Goal: Task Accomplishment & Management: Manage account settings

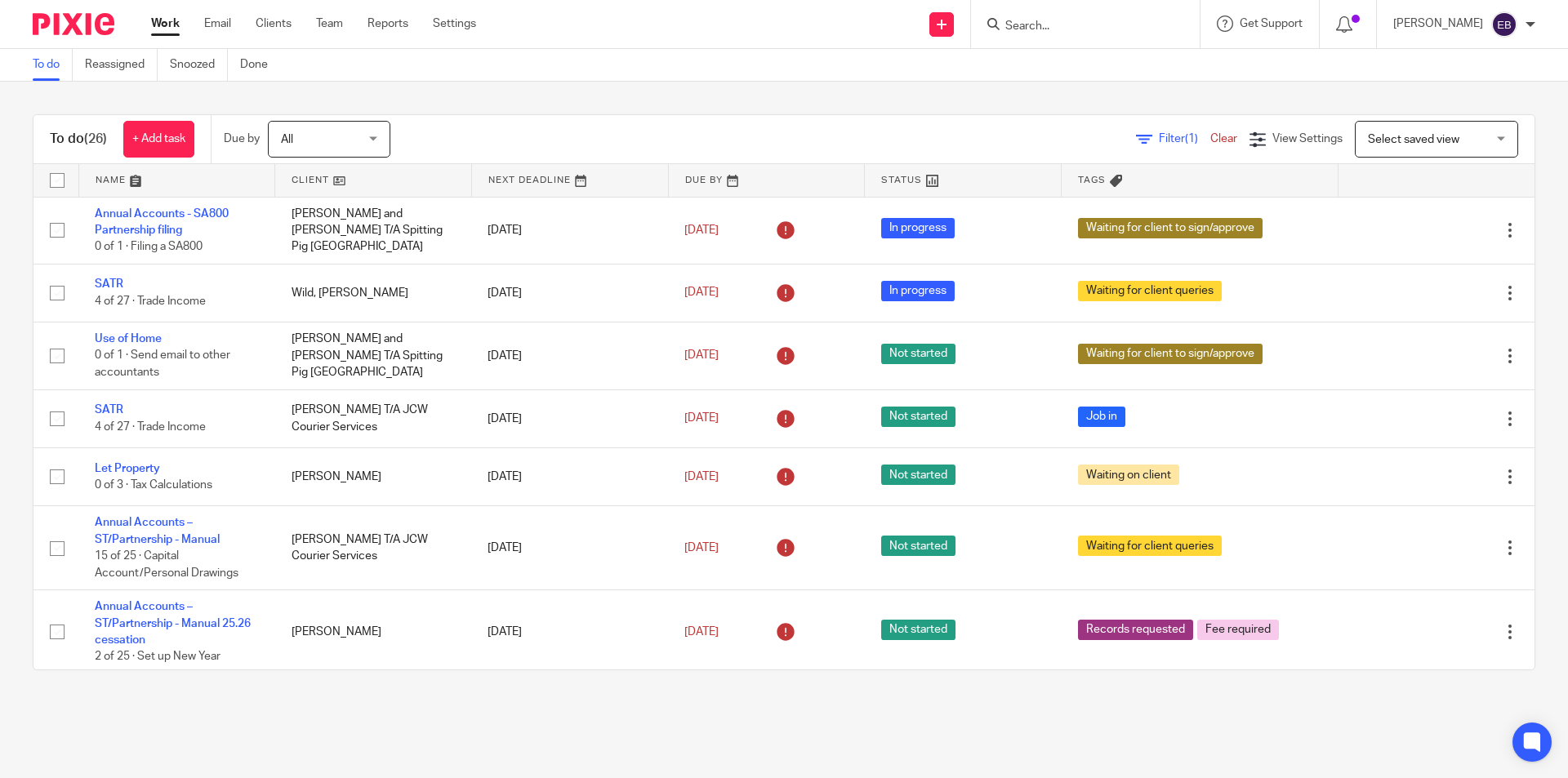
click at [1069, 33] on input "Search" at bounding box center [1077, 27] width 147 height 15
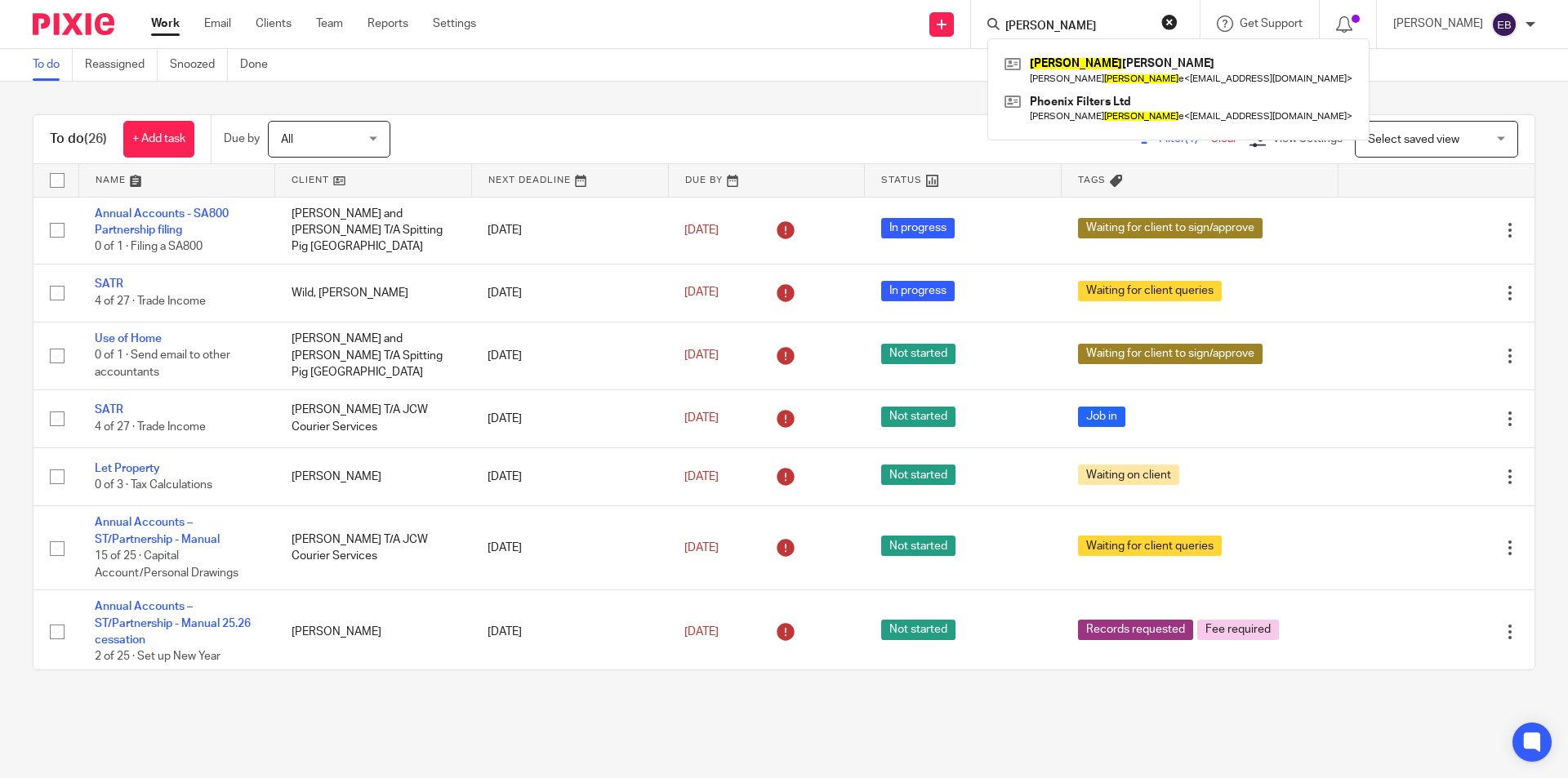
type input "o'rourke"
click button "submit" at bounding box center [0, 0] width 0 height 0
click at [1128, 65] on link at bounding box center [1175, 70] width 350 height 38
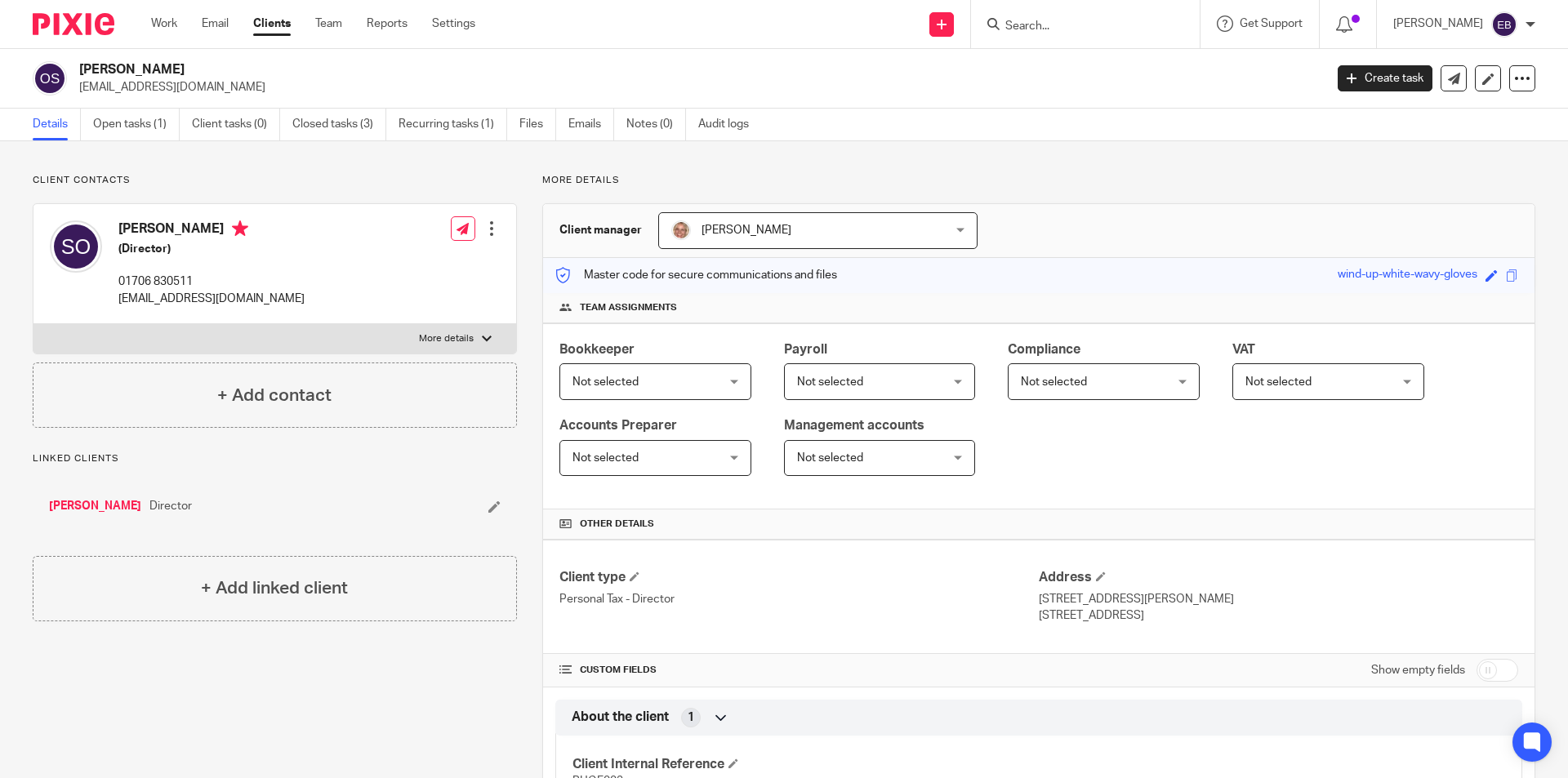
click at [119, 506] on link "[PERSON_NAME]" at bounding box center [95, 506] width 92 height 16
click at [152, 133] on link "Open tasks (1)" at bounding box center [137, 124] width 87 height 32
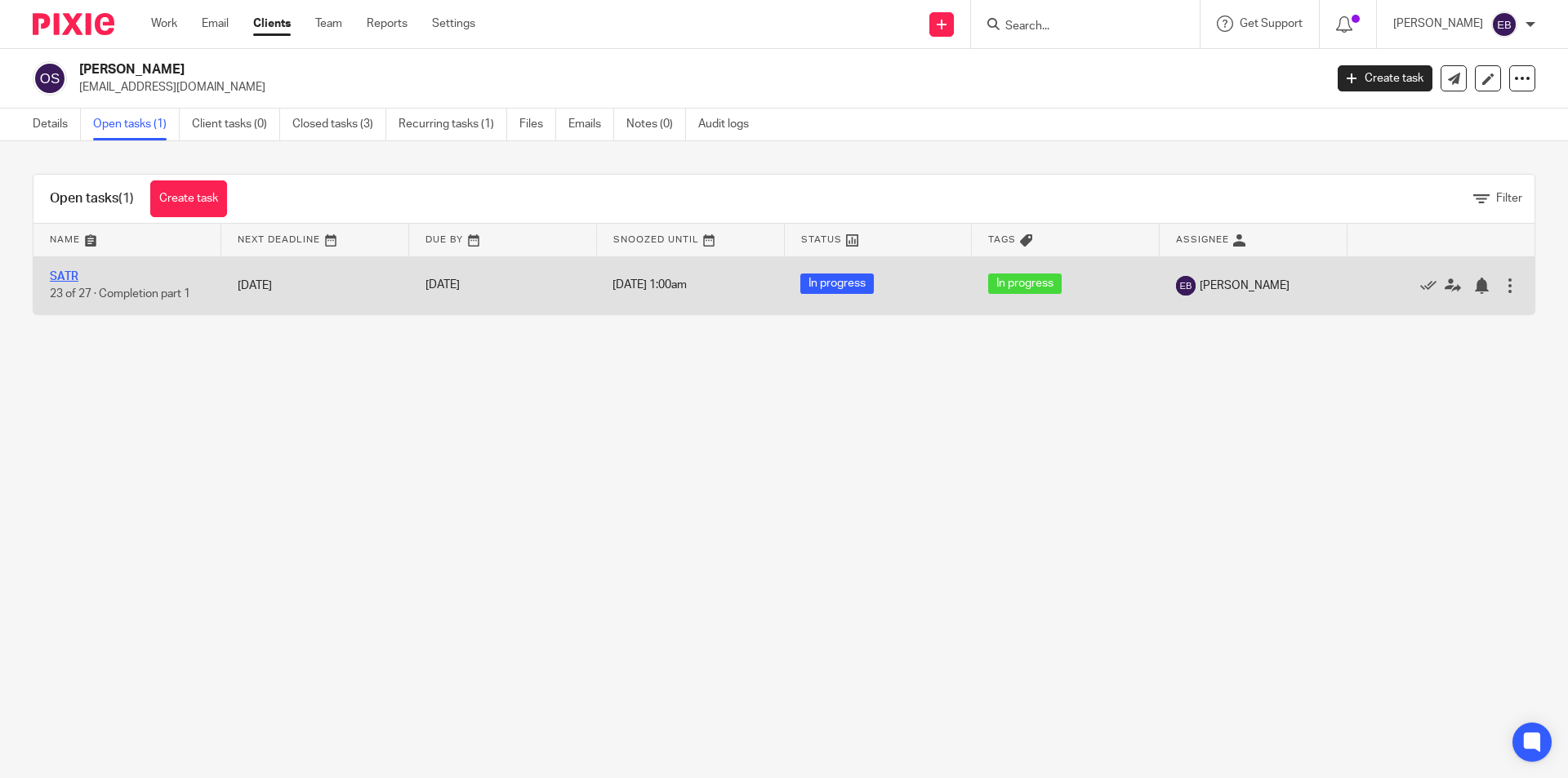
click at [66, 276] on link "SATR" at bounding box center [64, 277] width 29 height 11
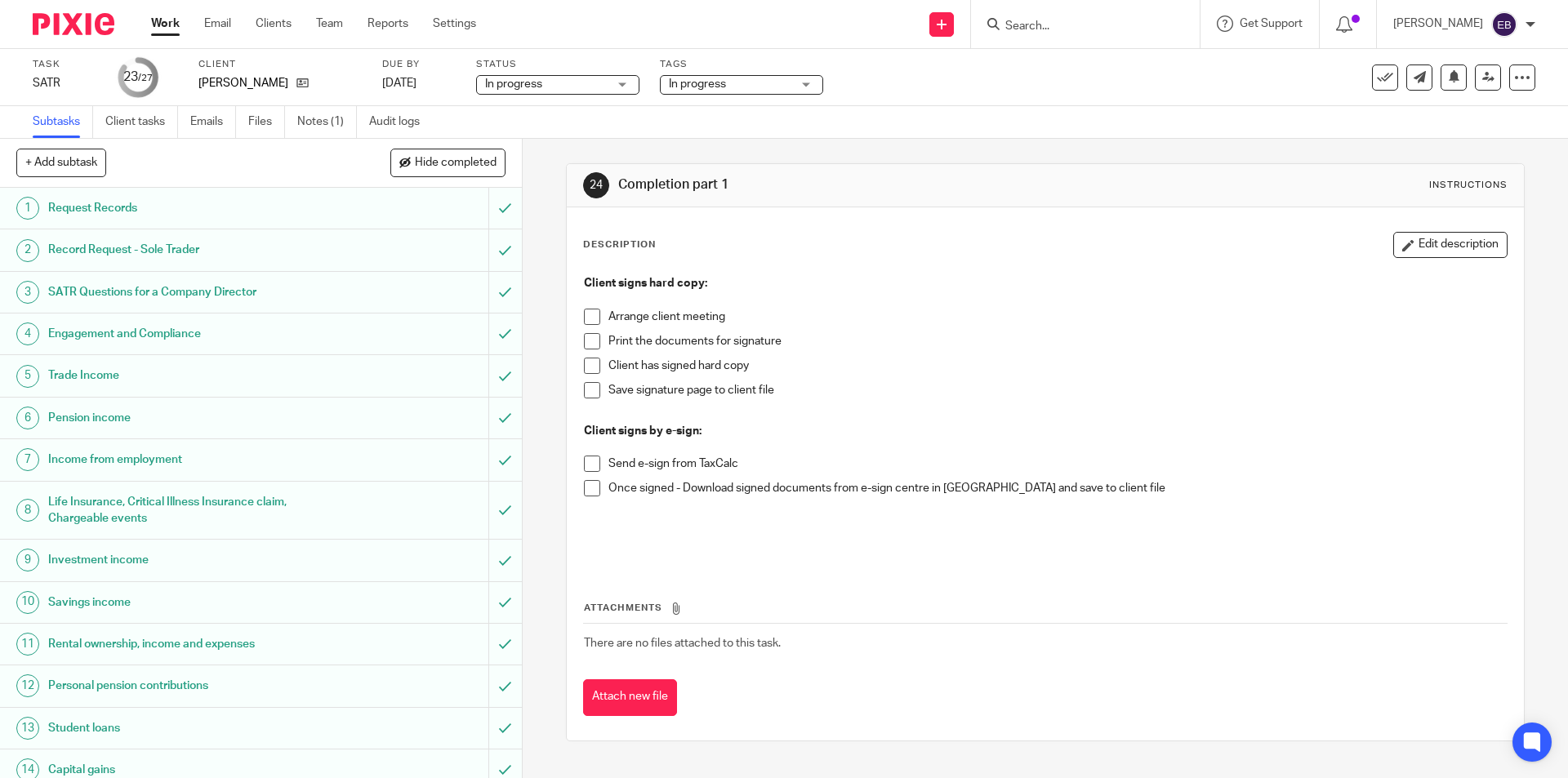
click at [588, 467] on span at bounding box center [593, 464] width 16 height 16
click at [735, 83] on span "In progress" at bounding box center [730, 84] width 123 height 17
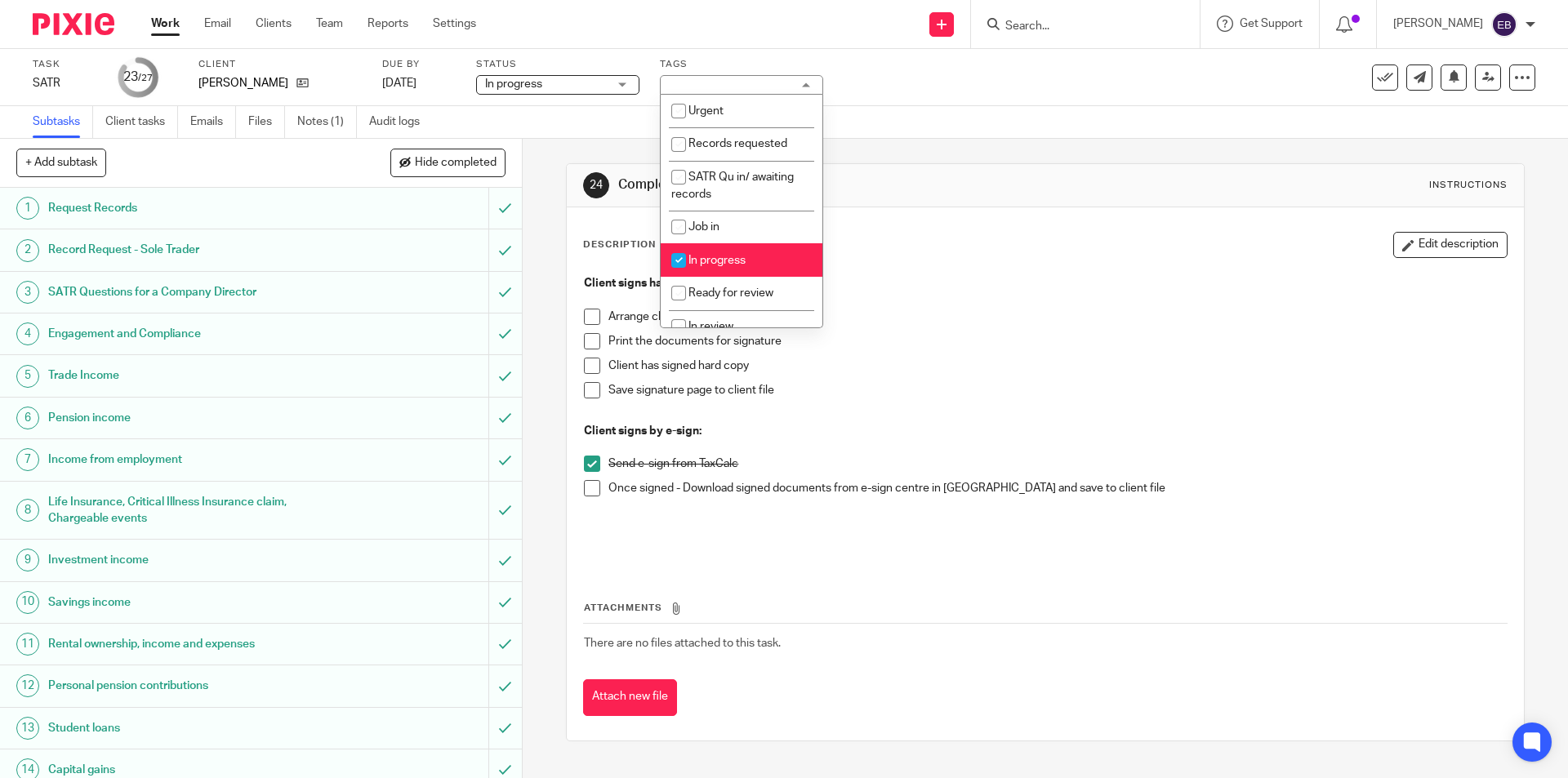
click at [730, 259] on span "In progress" at bounding box center [717, 260] width 57 height 11
checkbox input "false"
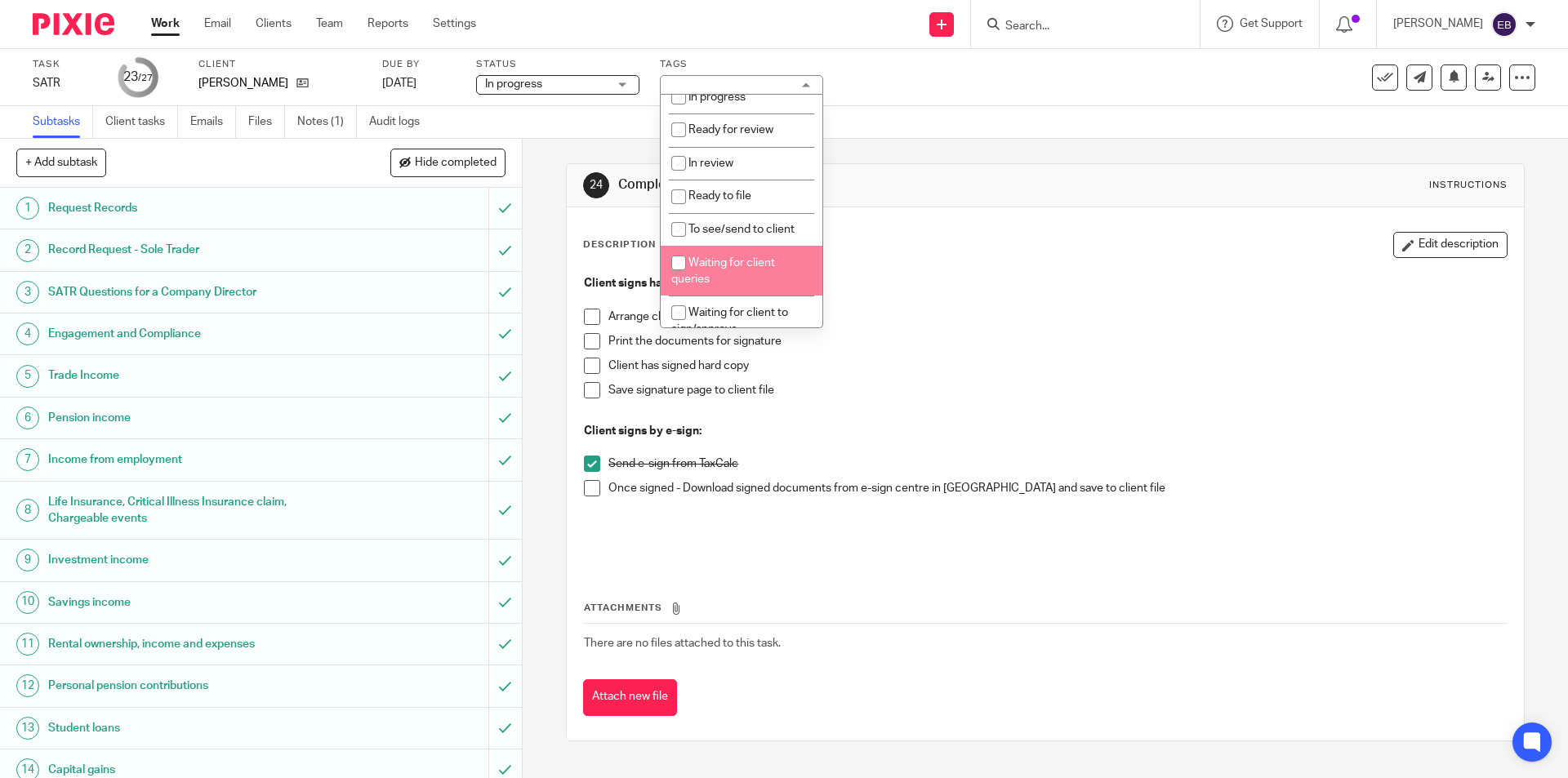
scroll to position [245, 0]
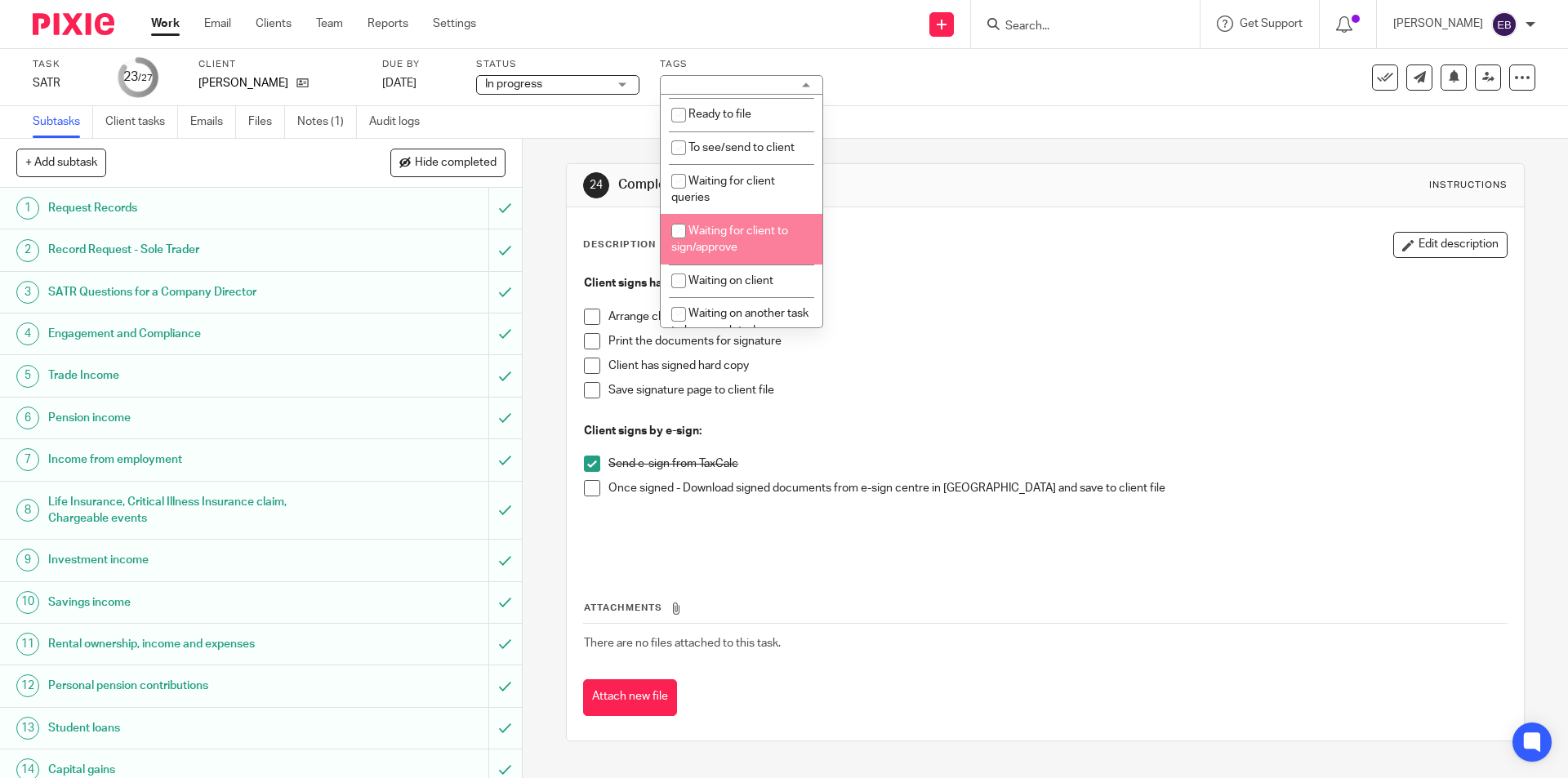
click at [739, 241] on li "Waiting for client to sign/approve" at bounding box center [741, 238] width 162 height 50
checkbox input "true"
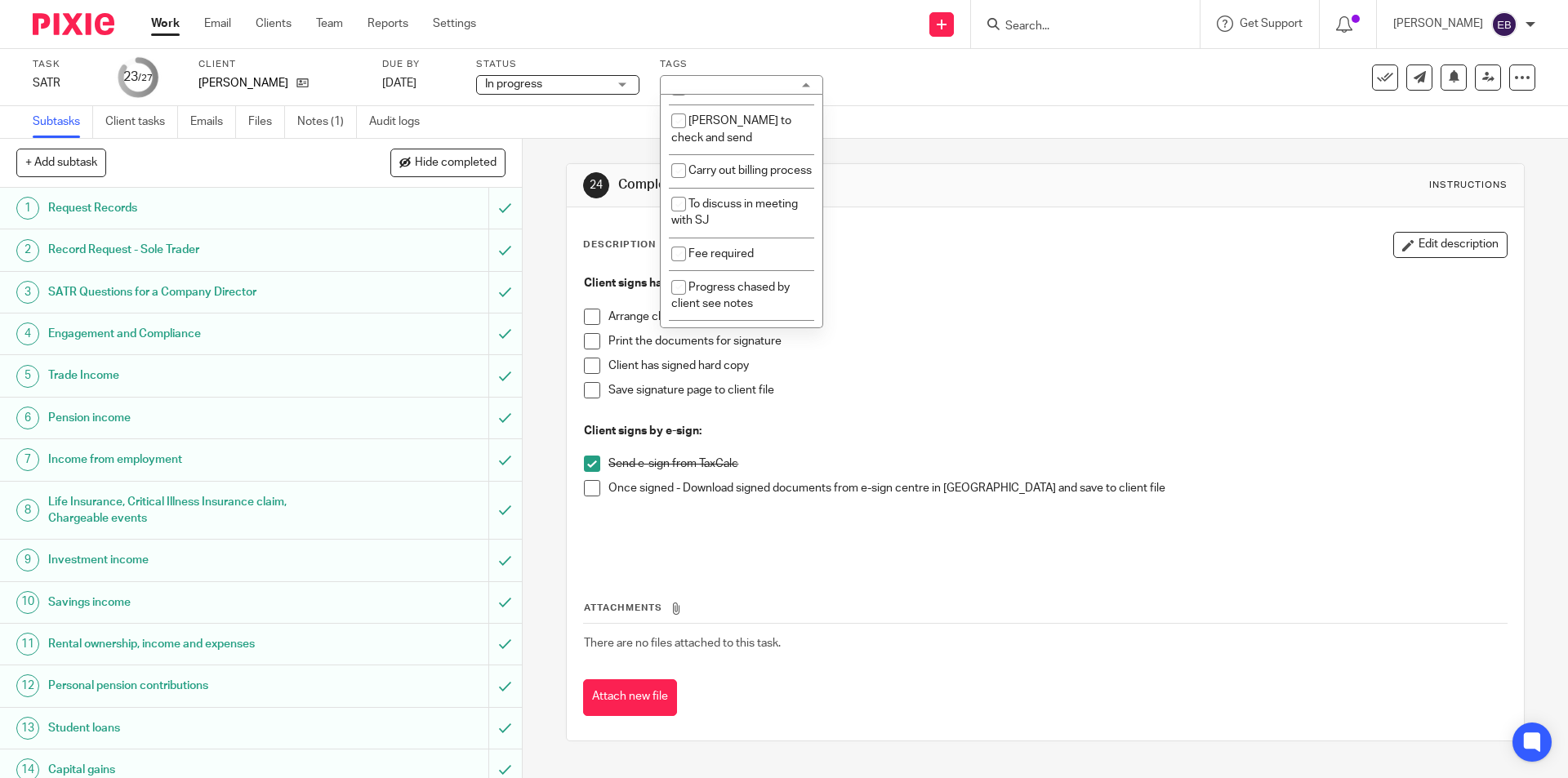
scroll to position [665, 0]
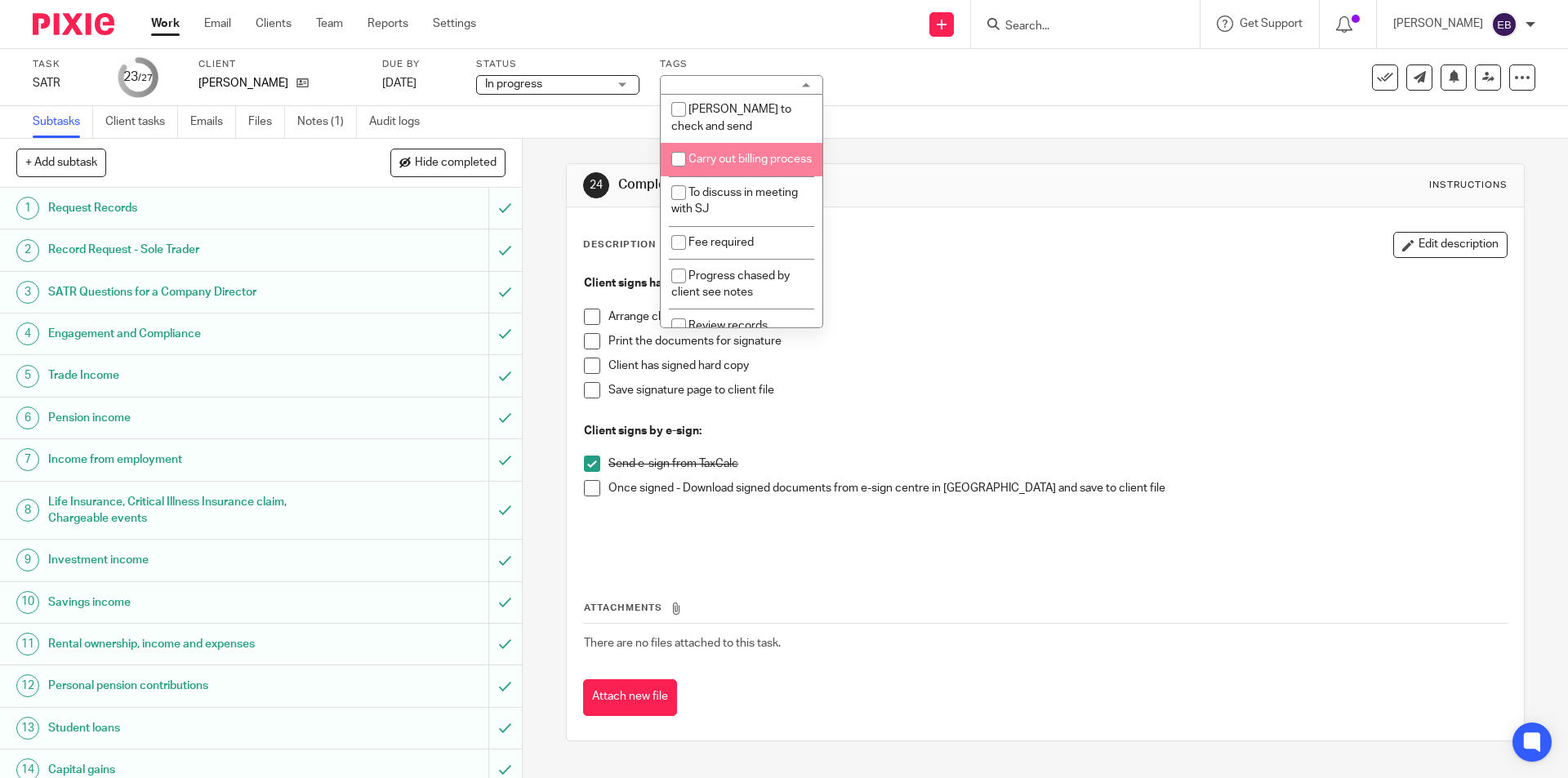
click at [773, 177] on li "Carry out billing process" at bounding box center [741, 160] width 162 height 34
checkbox input "true"
click at [1090, 96] on div "Task SATR Save SATR 23 /27 Client O'Rourke, Stephen Due by 21 Aug 2025 Status I…" at bounding box center [659, 78] width 1252 height 39
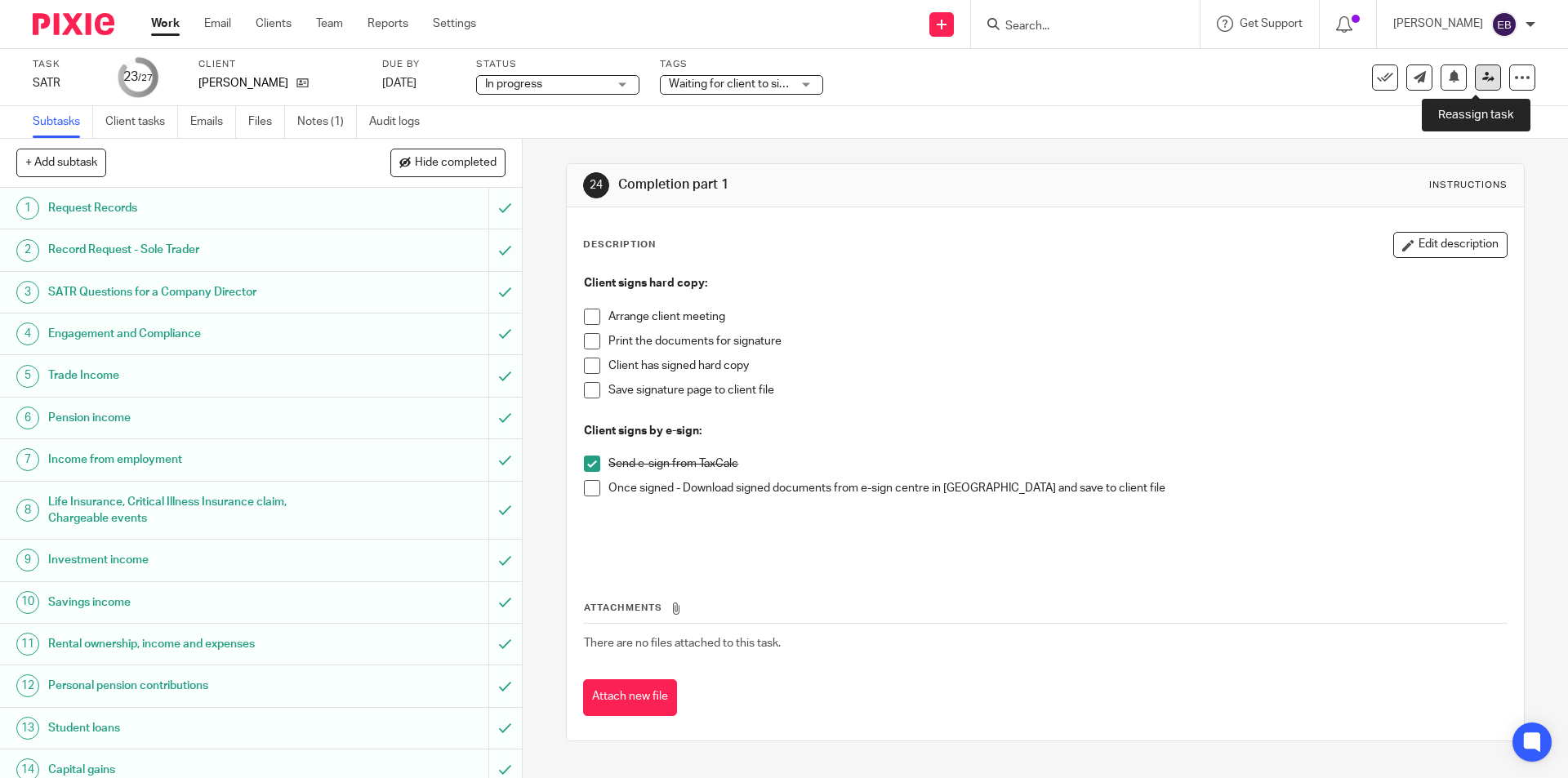
click at [1475, 86] on link at bounding box center [1488, 78] width 26 height 26
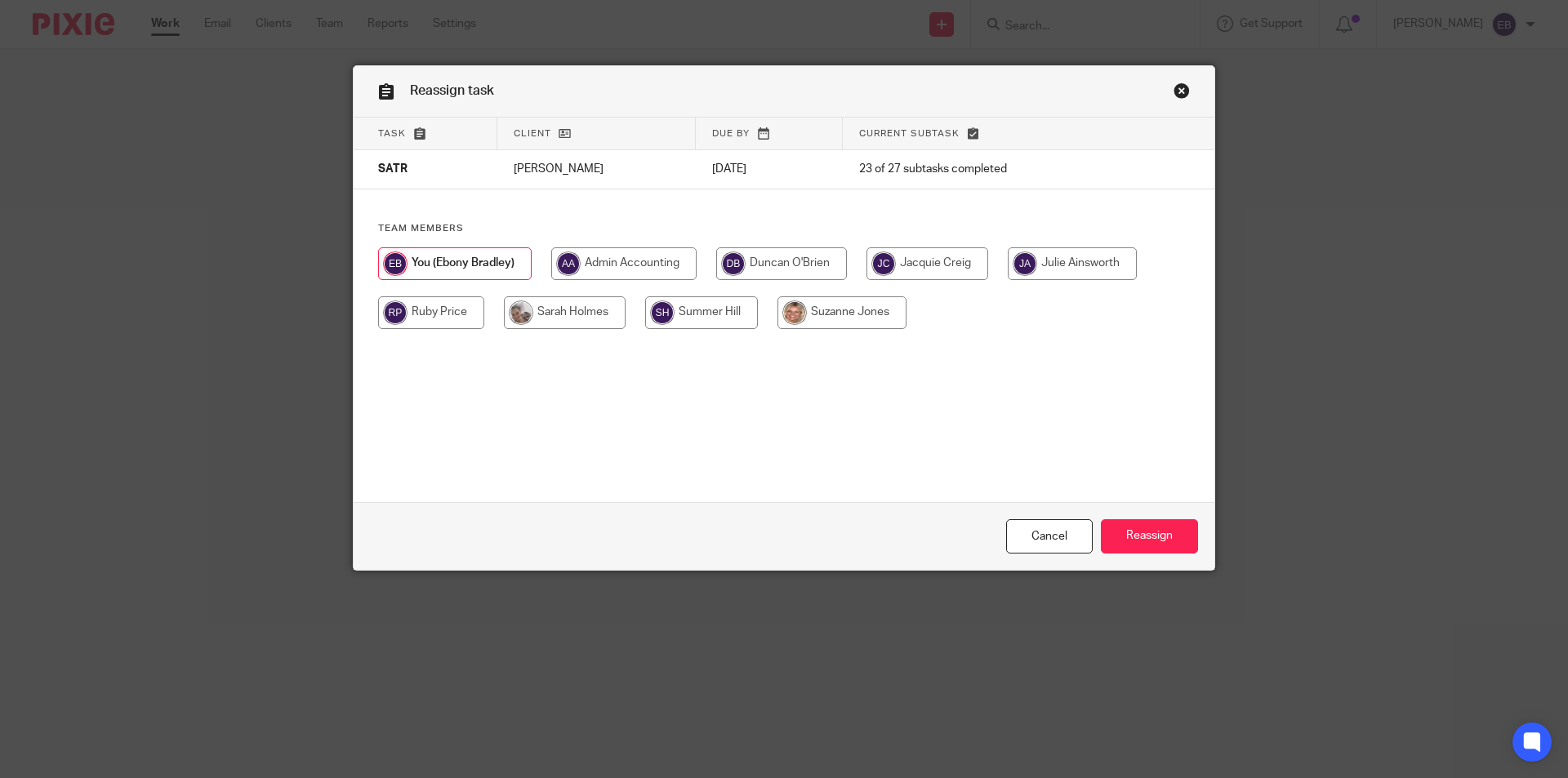
click at [538, 318] on input "radio" at bounding box center [565, 313] width 122 height 33
radio input "true"
click at [1184, 528] on input "Reassign" at bounding box center [1149, 537] width 97 height 35
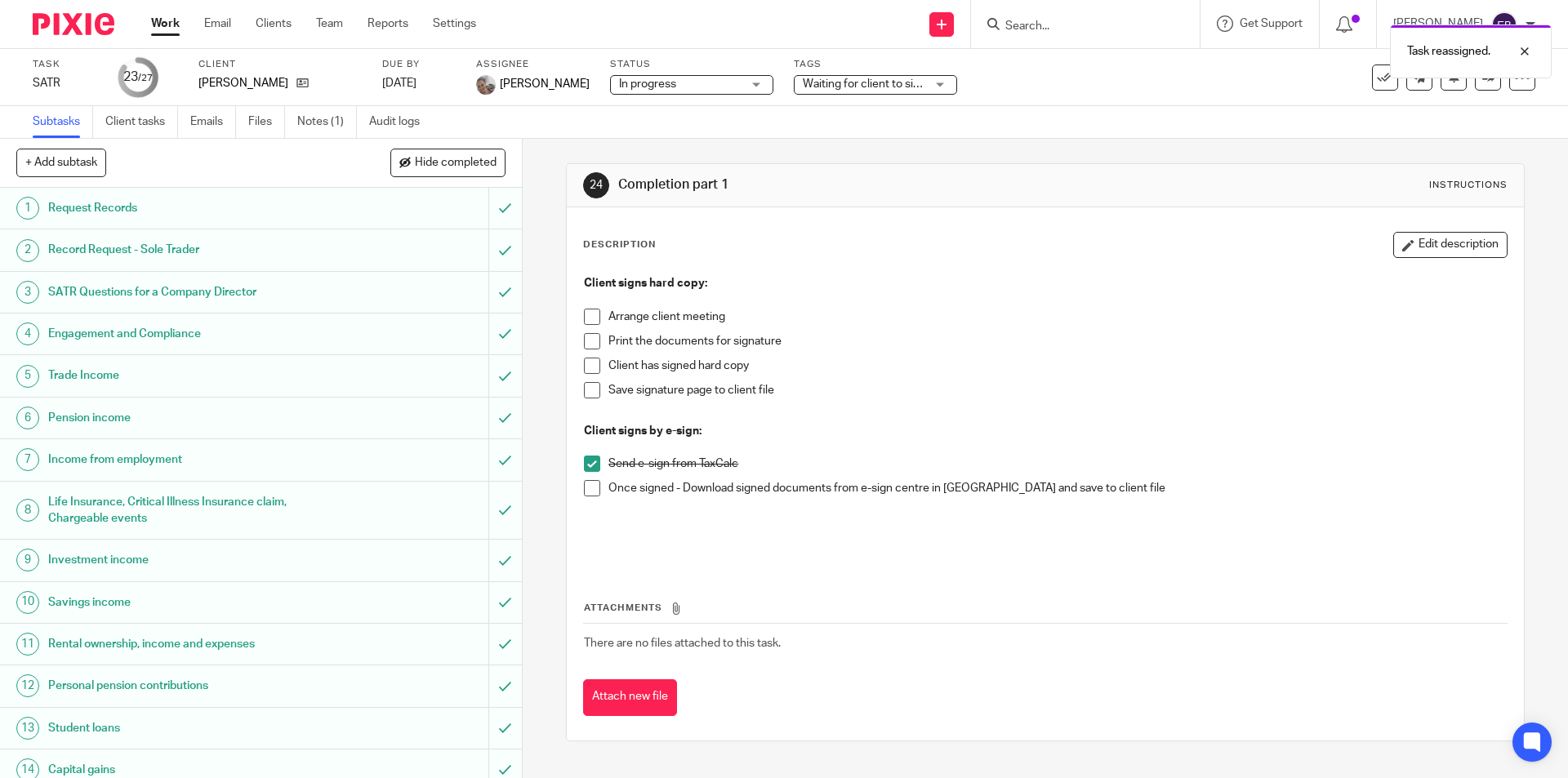
click at [158, 25] on link "Work" at bounding box center [165, 24] width 29 height 16
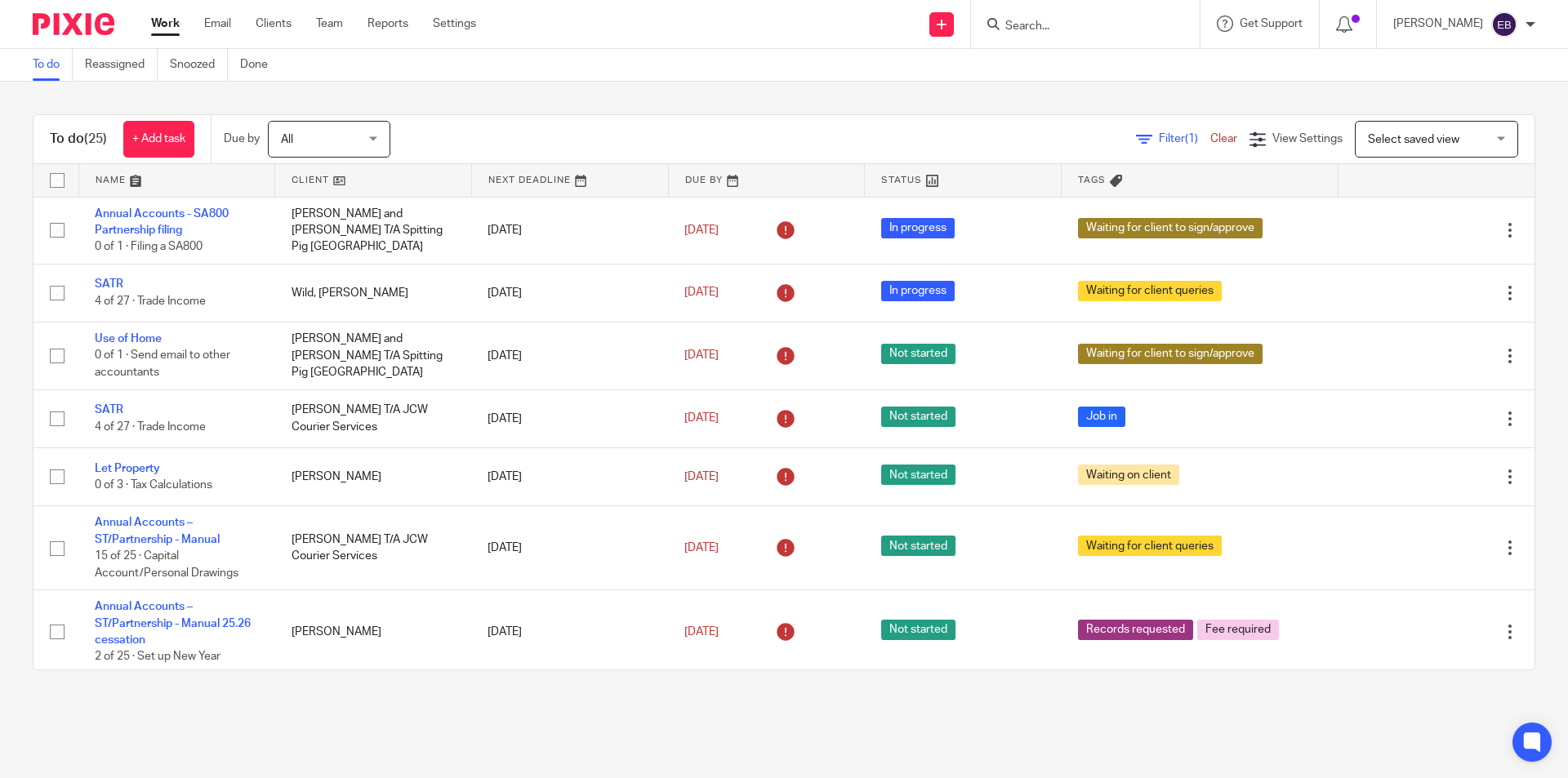
click at [1052, 34] on input "Search" at bounding box center [1077, 27] width 147 height 15
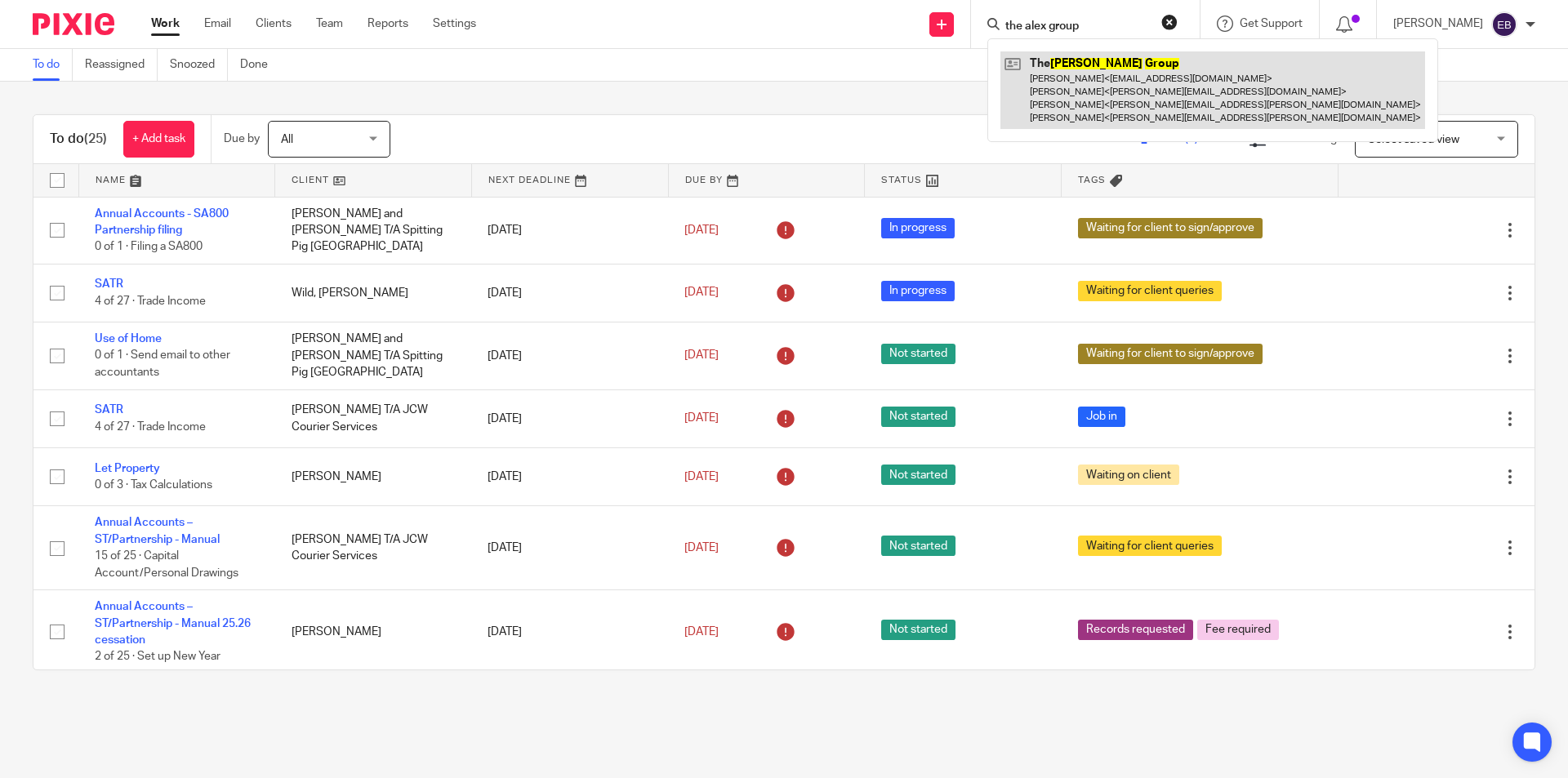
type input "the alex group"
click at [1058, 97] on link at bounding box center [1212, 90] width 425 height 78
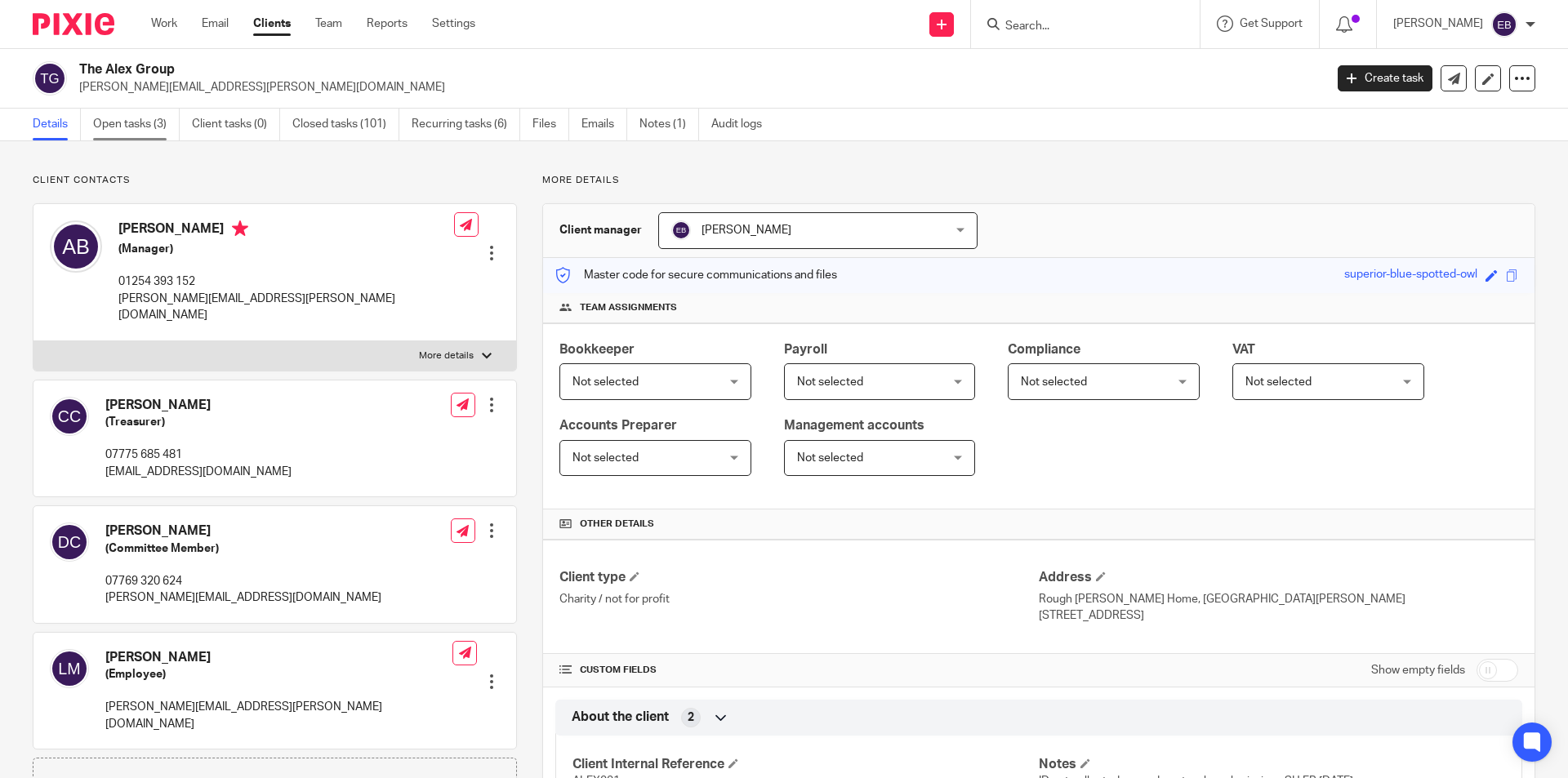
click at [139, 118] on link "Open tasks (3)" at bounding box center [137, 124] width 87 height 32
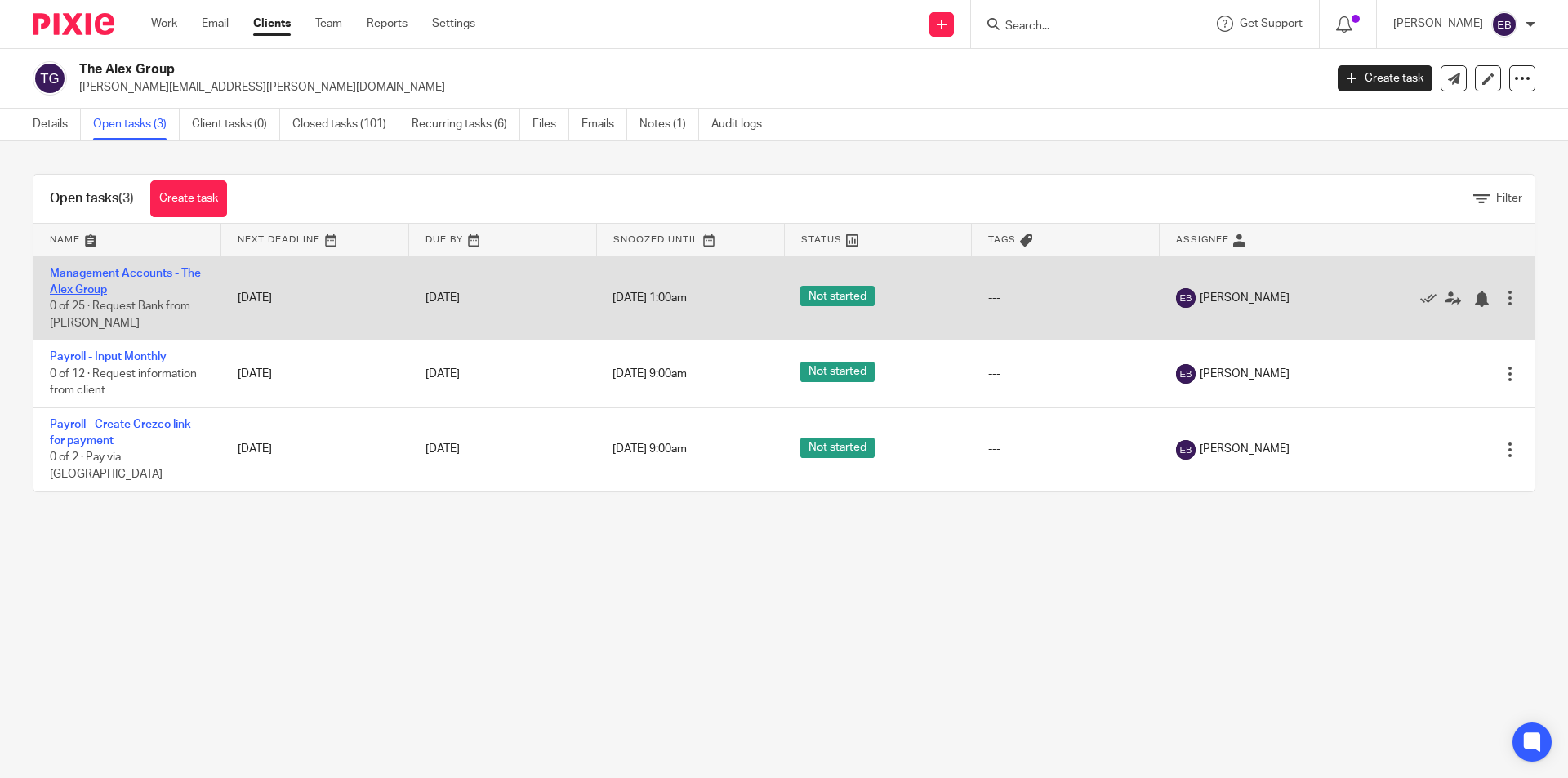
click at [83, 276] on link "Management Accounts - The Alex Group" at bounding box center [125, 281] width 151 height 28
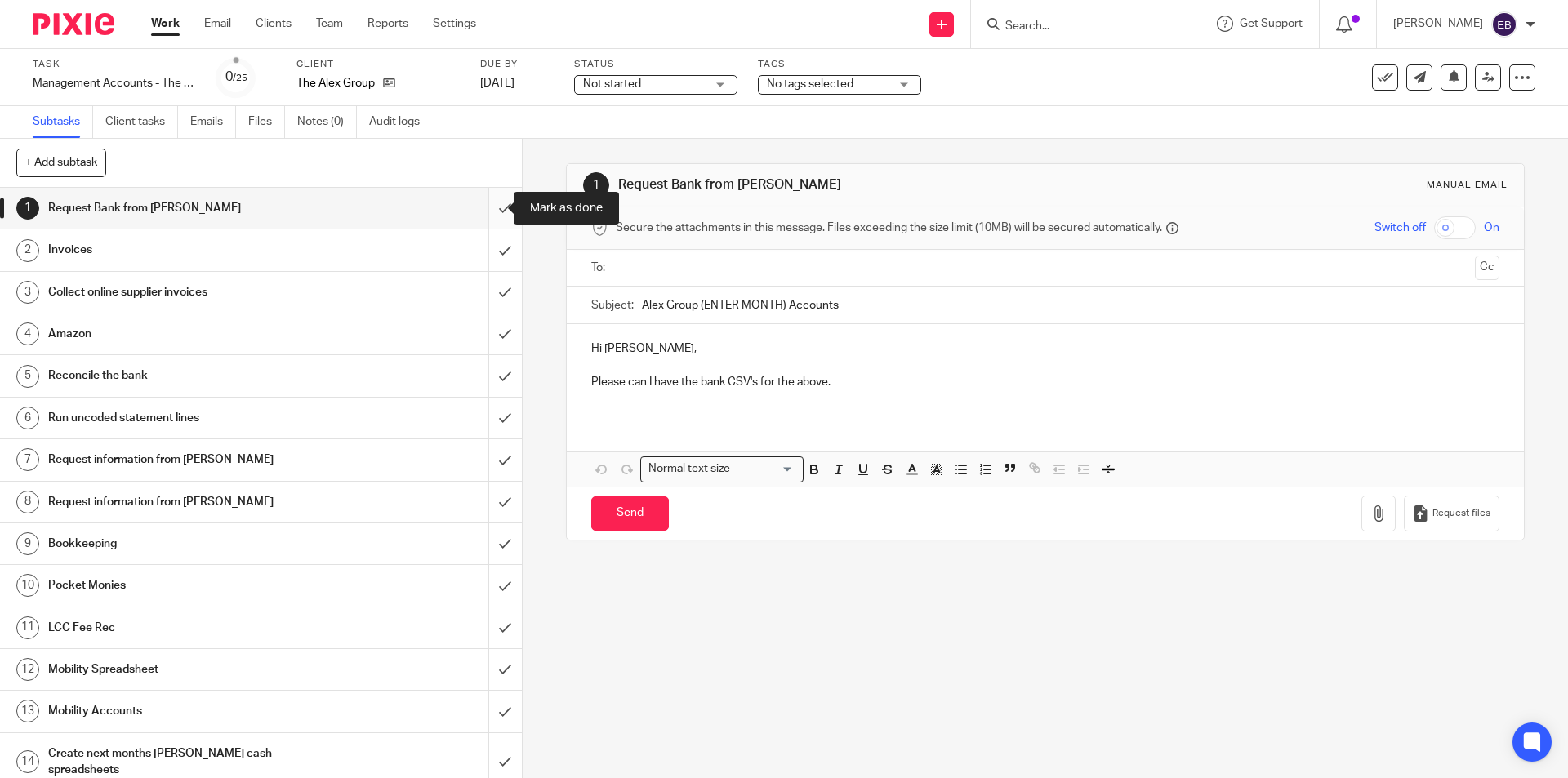
click at [493, 207] on input "submit" at bounding box center [261, 209] width 522 height 41
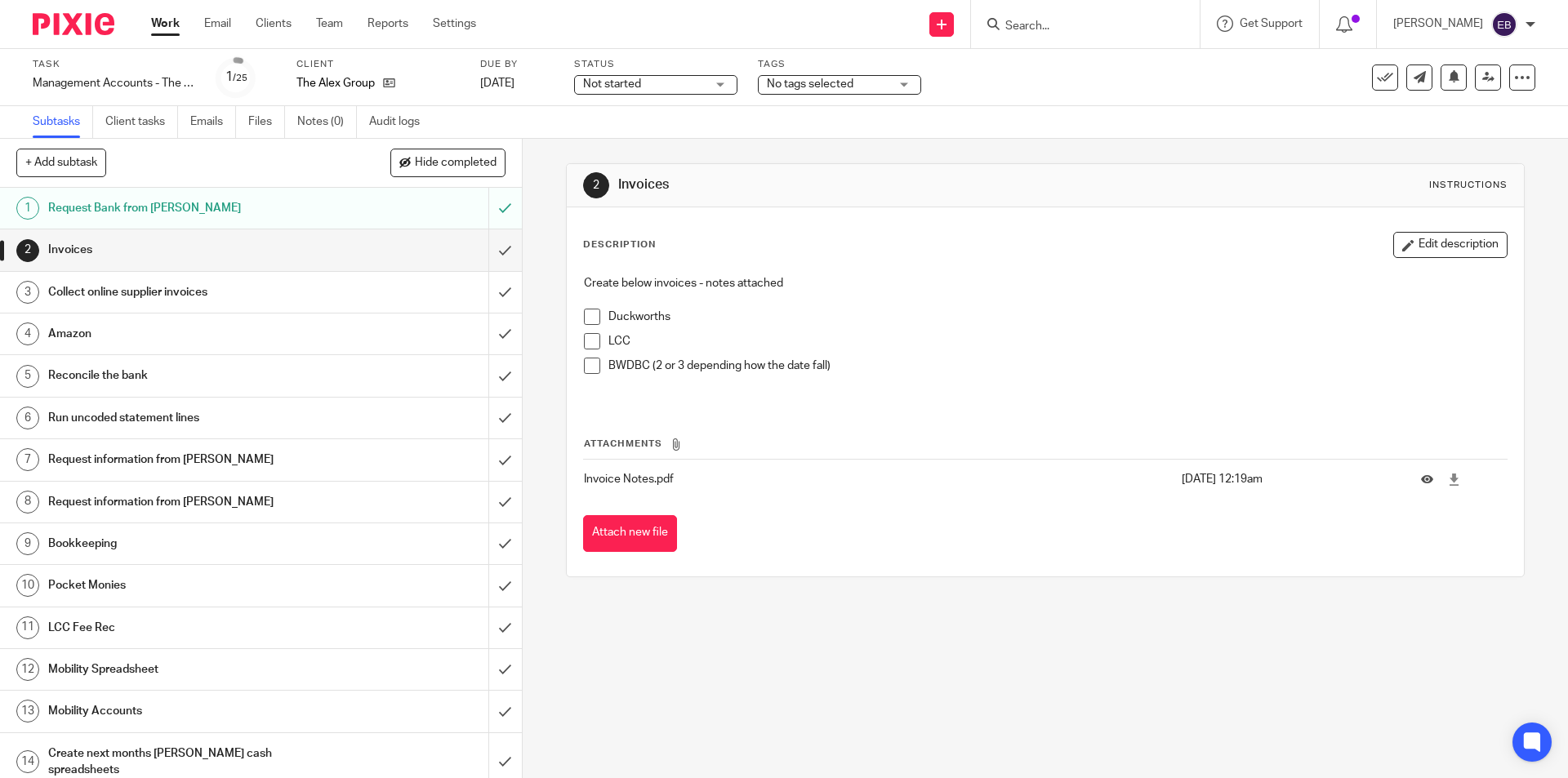
drag, startPoint x: 588, startPoint y: 314, endPoint x: 584, endPoint y: 340, distance: 26.3
click at [588, 314] on span at bounding box center [593, 317] width 16 height 16
click at [584, 346] on span at bounding box center [593, 341] width 16 height 16
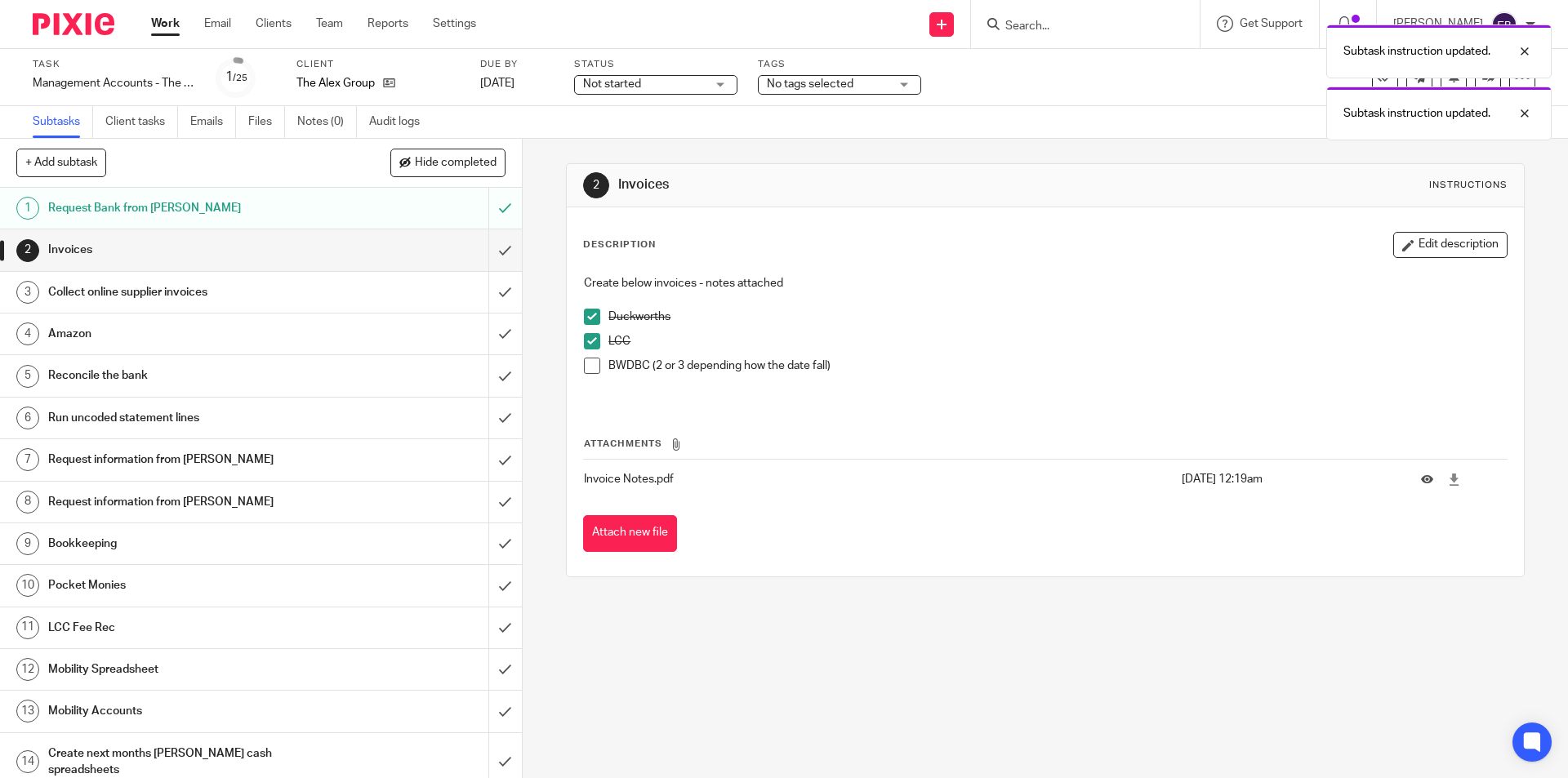
click at [585, 366] on span at bounding box center [593, 366] width 16 height 16
click at [490, 255] on input "submit" at bounding box center [261, 250] width 522 height 41
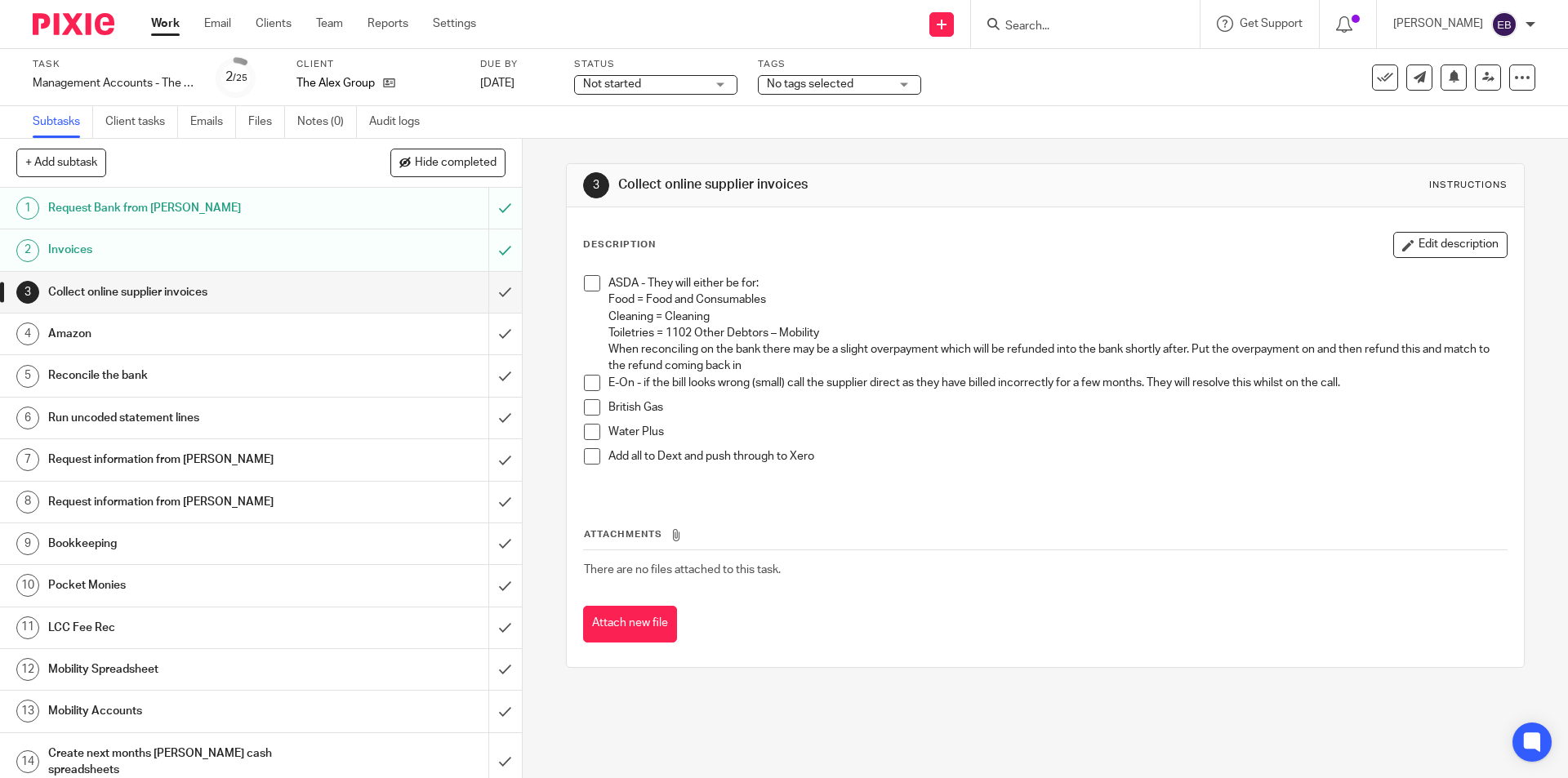
click at [584, 381] on span at bounding box center [593, 383] width 16 height 16
click at [586, 431] on span at bounding box center [593, 432] width 16 height 16
click at [588, 407] on span at bounding box center [593, 407] width 16 height 16
click at [587, 284] on span at bounding box center [593, 283] width 16 height 16
click at [586, 453] on span at bounding box center [593, 456] width 16 height 16
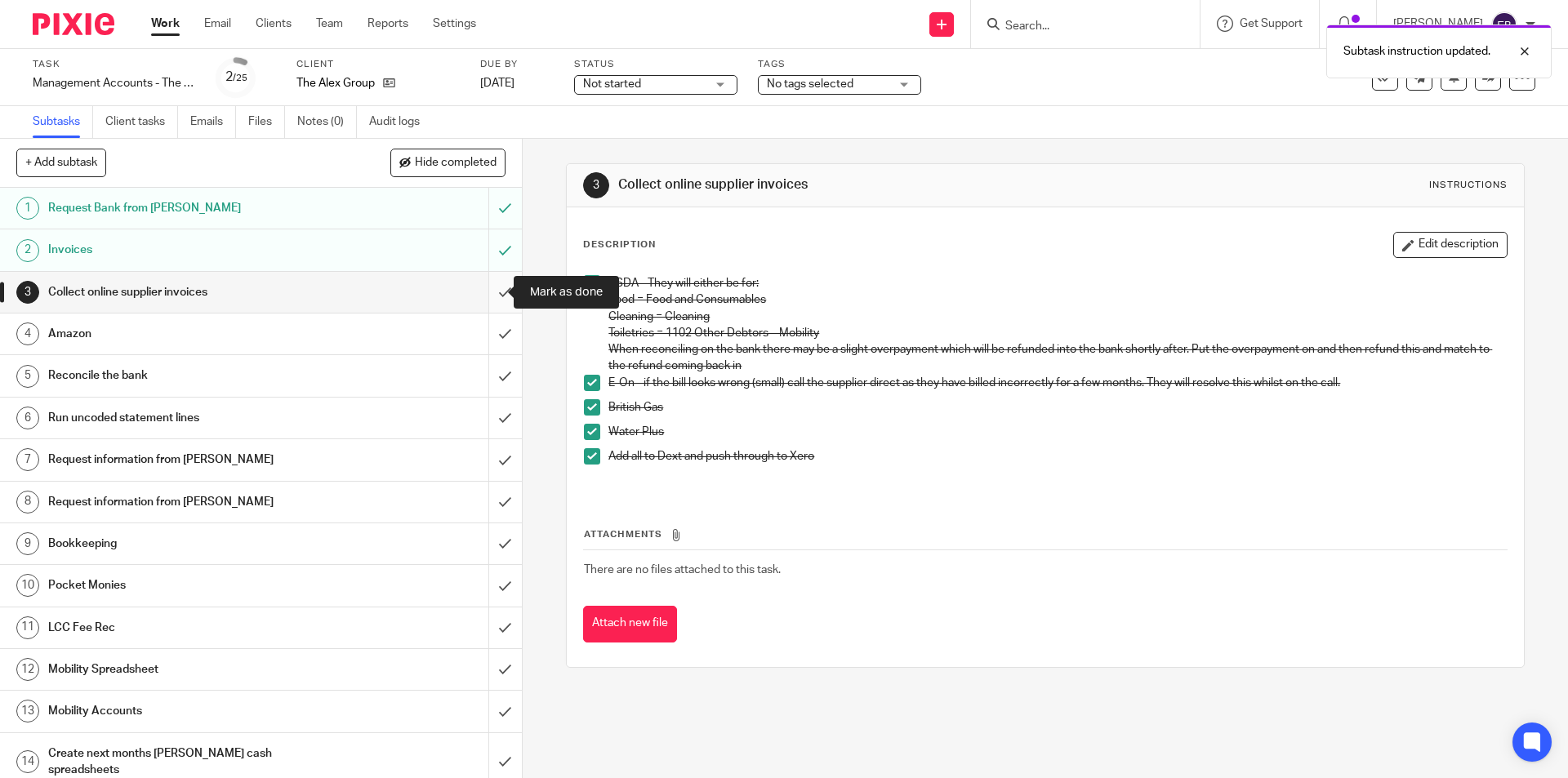
click at [474, 282] on input "submit" at bounding box center [261, 292] width 522 height 41
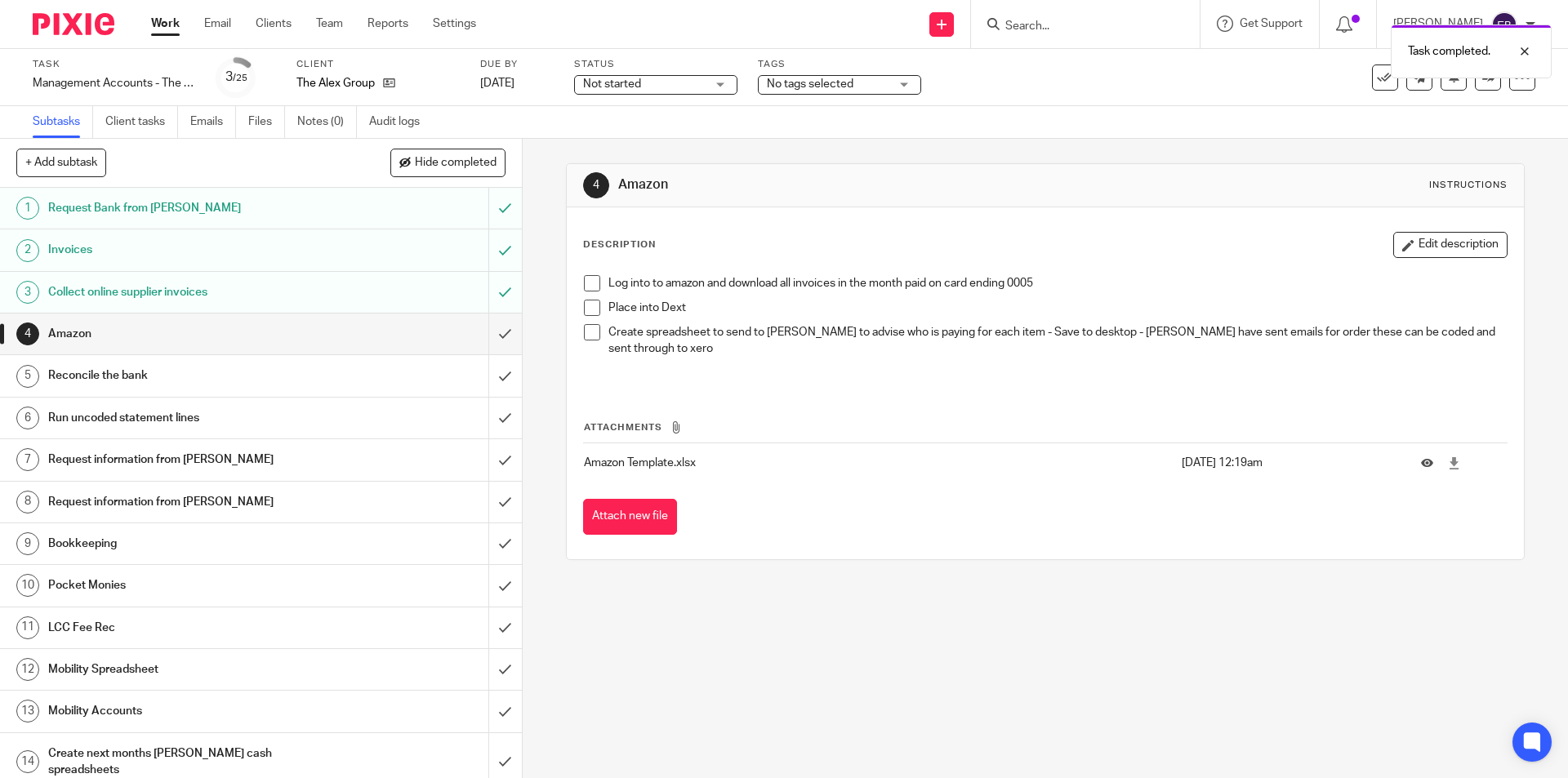
click at [592, 279] on span at bounding box center [593, 283] width 16 height 16
click at [588, 303] on span at bounding box center [593, 308] width 16 height 16
click at [588, 328] on span at bounding box center [593, 332] width 16 height 16
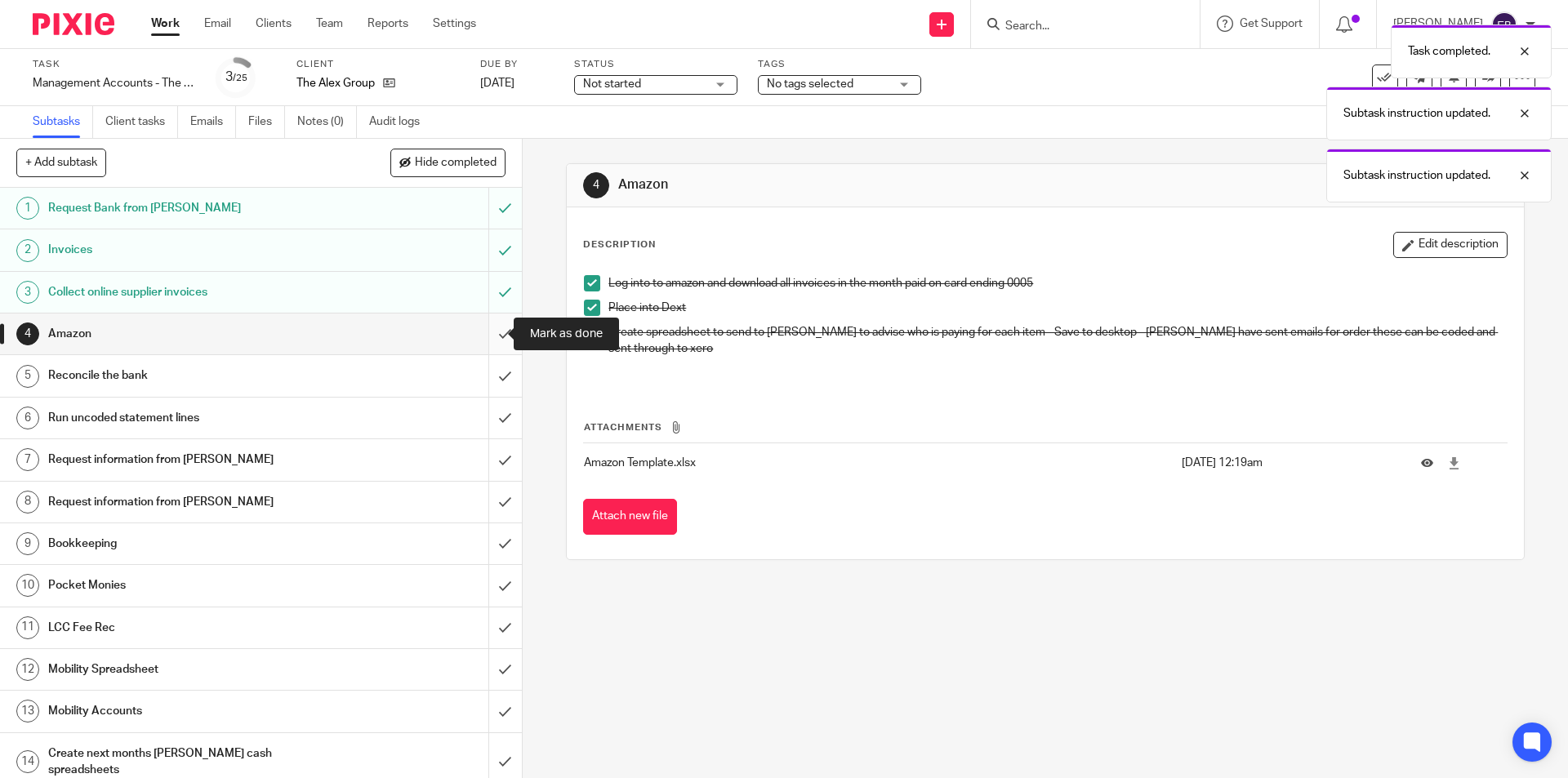
click at [499, 335] on input "submit" at bounding box center [261, 334] width 522 height 41
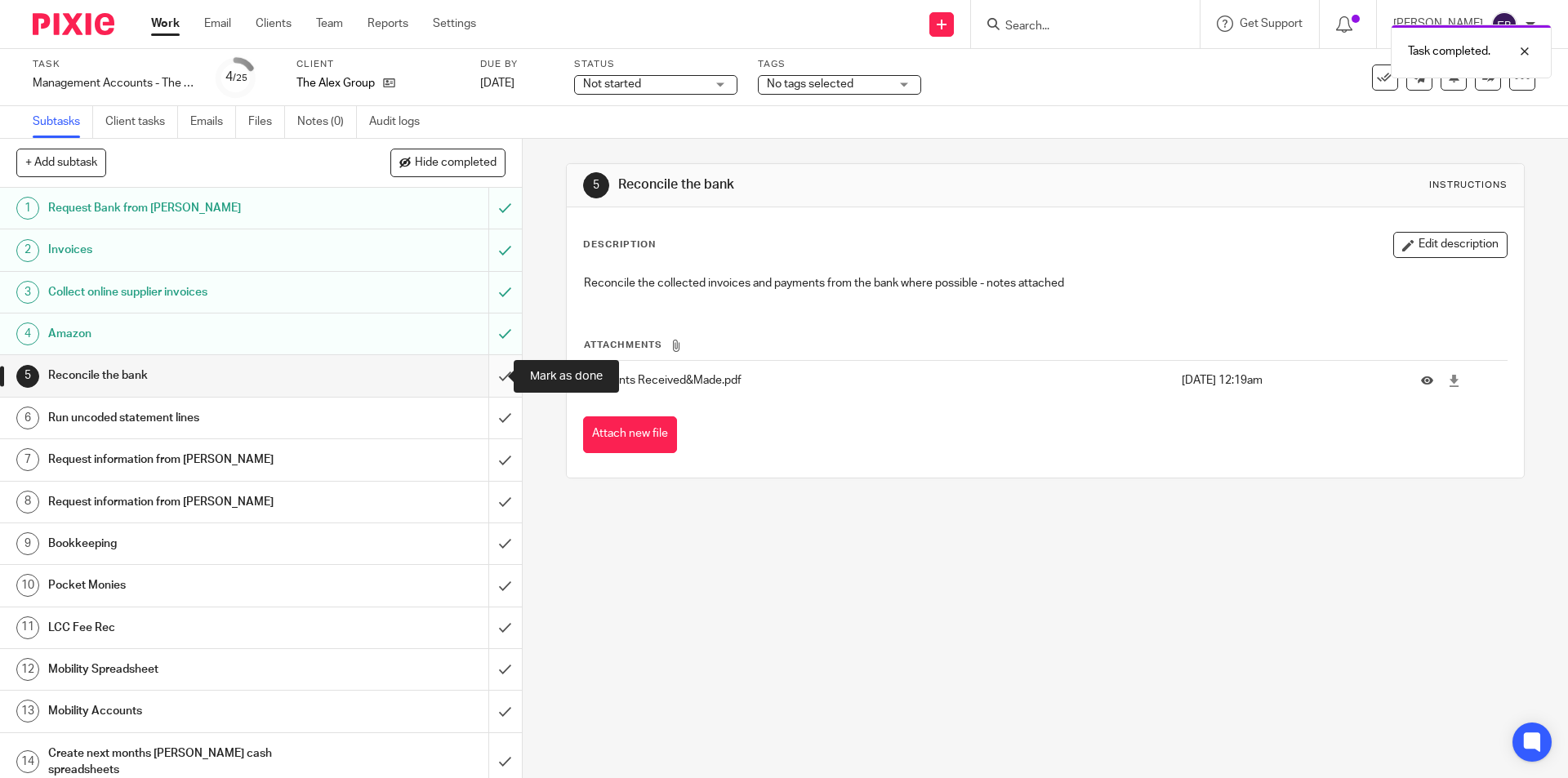
click at [498, 376] on input "submit" at bounding box center [261, 376] width 522 height 41
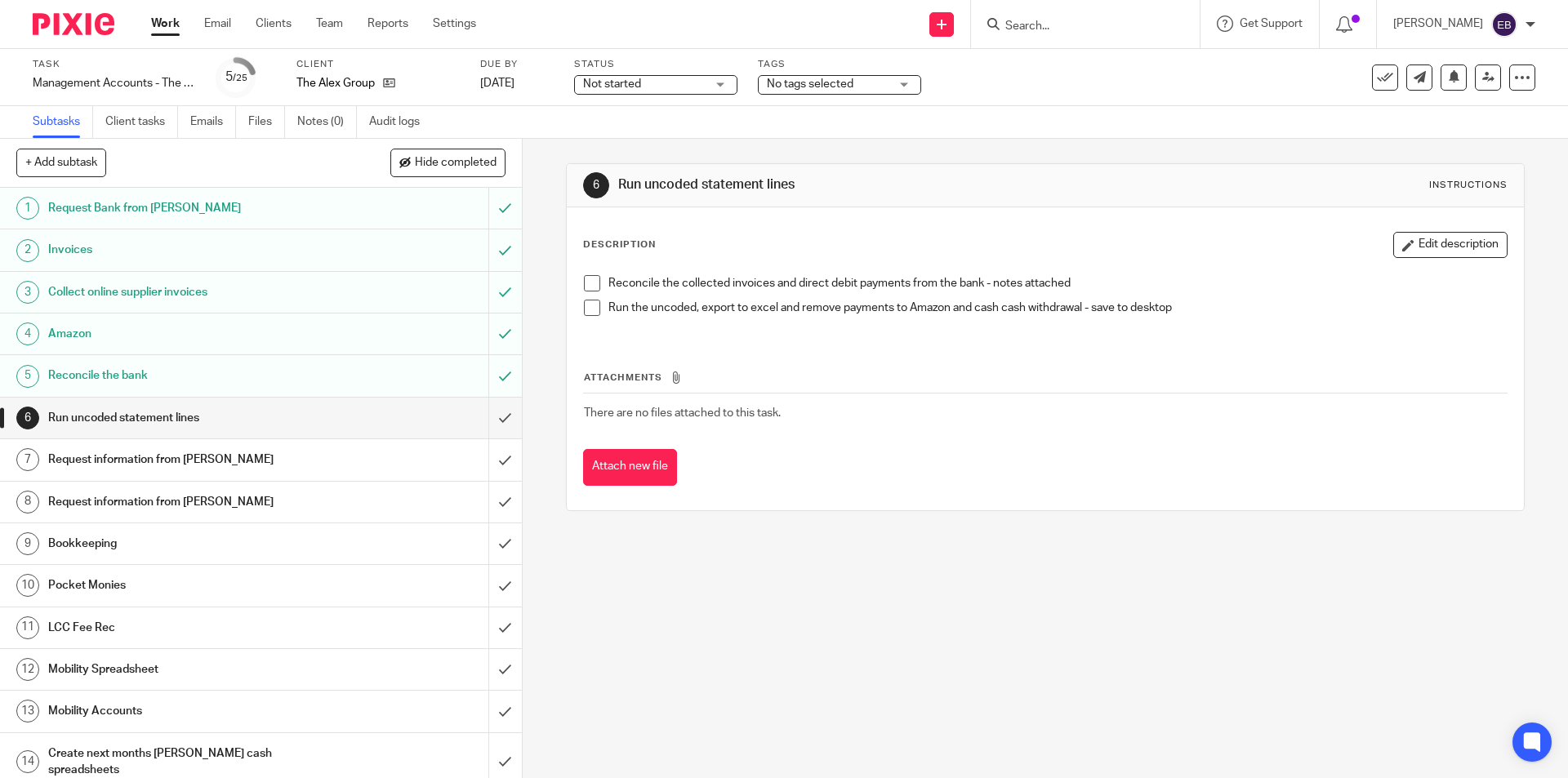
click at [584, 288] on span at bounding box center [593, 283] width 16 height 16
click at [589, 305] on span at bounding box center [593, 308] width 16 height 16
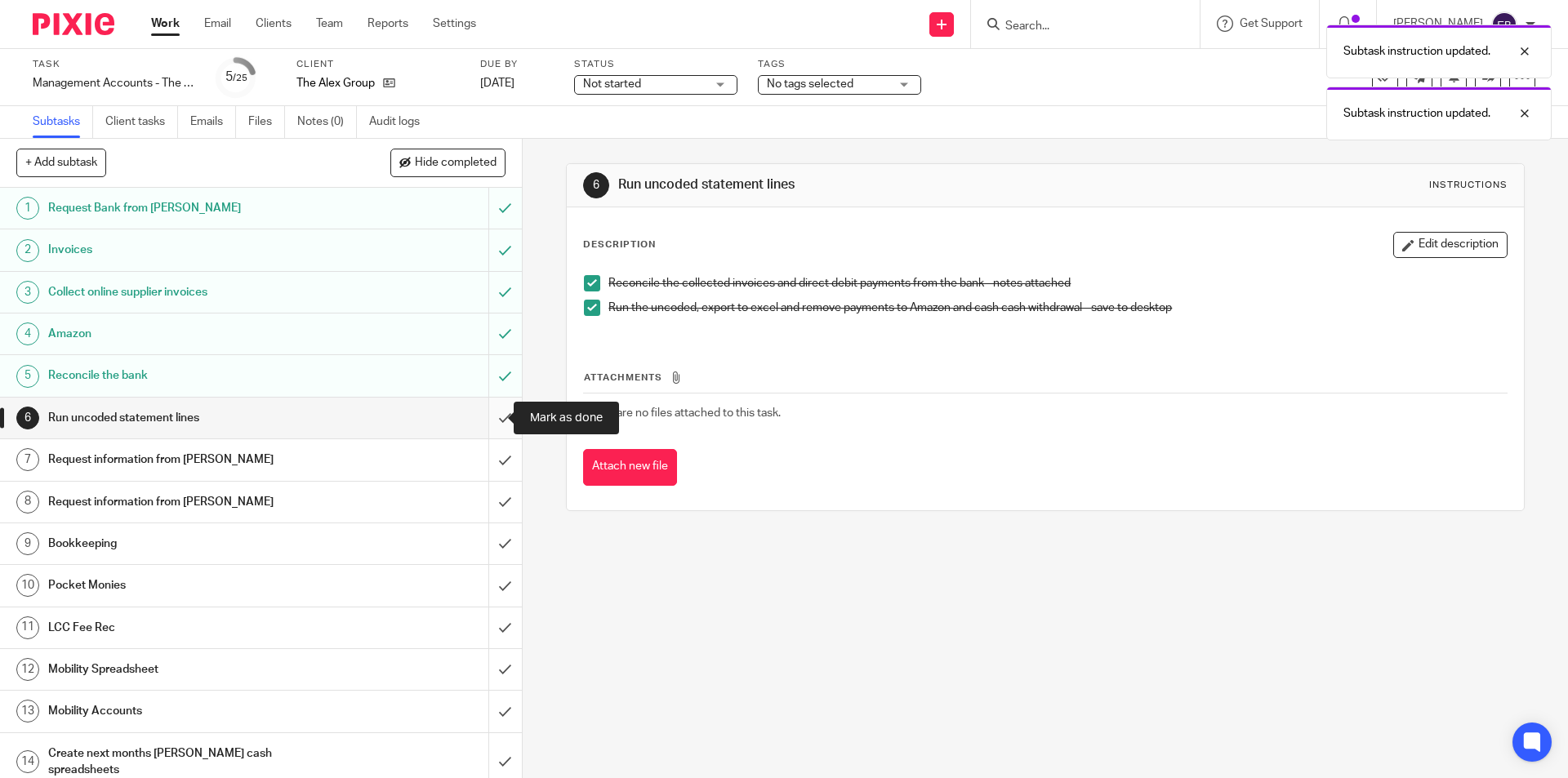
click at [487, 412] on input "submit" at bounding box center [261, 418] width 522 height 41
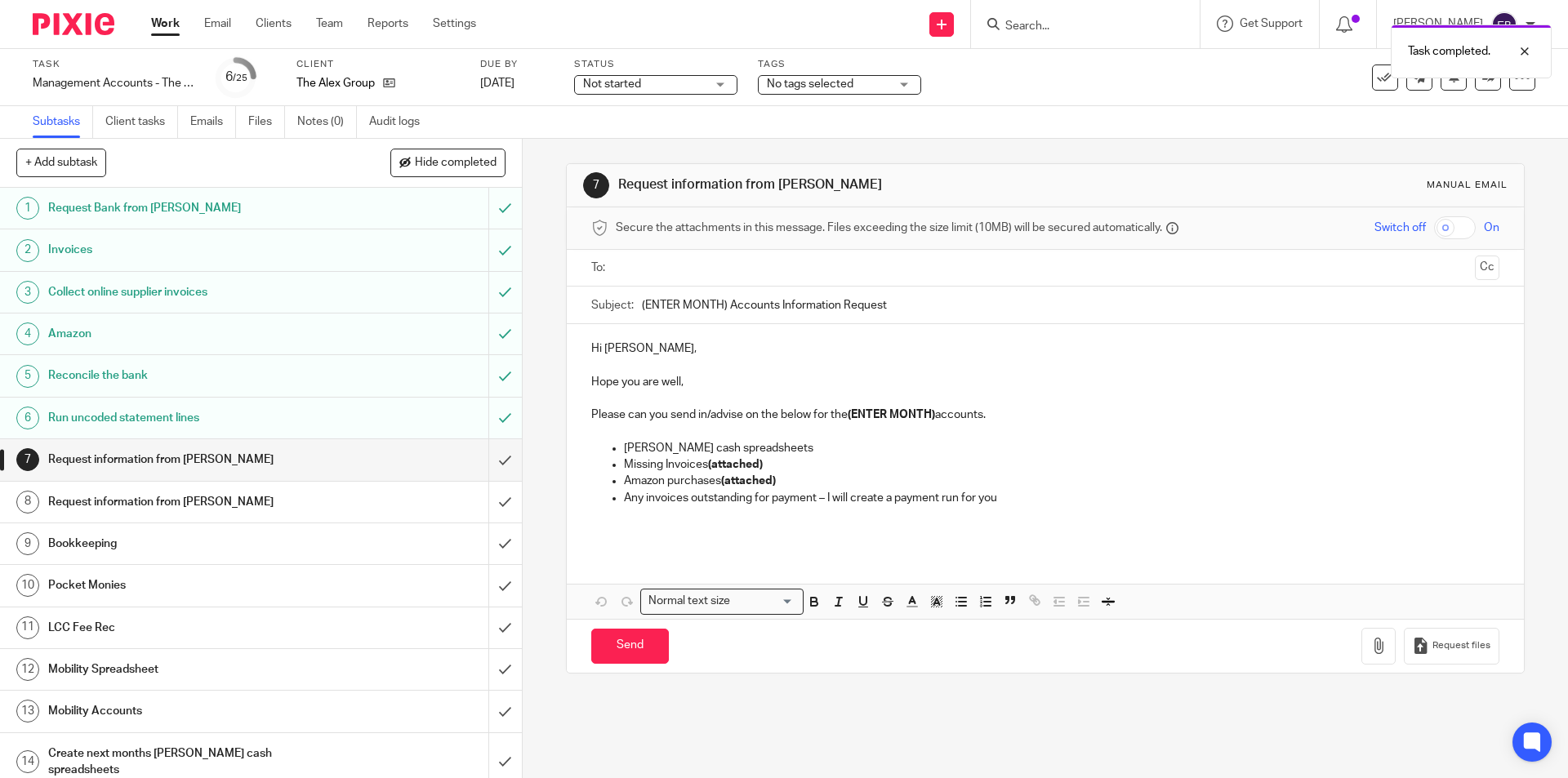
click at [639, 255] on ul at bounding box center [1045, 268] width 857 height 27
click at [640, 263] on input "text" at bounding box center [1044, 268] width 846 height 19
drag, startPoint x: 722, startPoint y: 309, endPoint x: 632, endPoint y: 306, distance: 90.0
click at [632, 306] on div "Subject: (ENTER MONTH) Accounts Information Request" at bounding box center [1044, 308] width 908 height 37
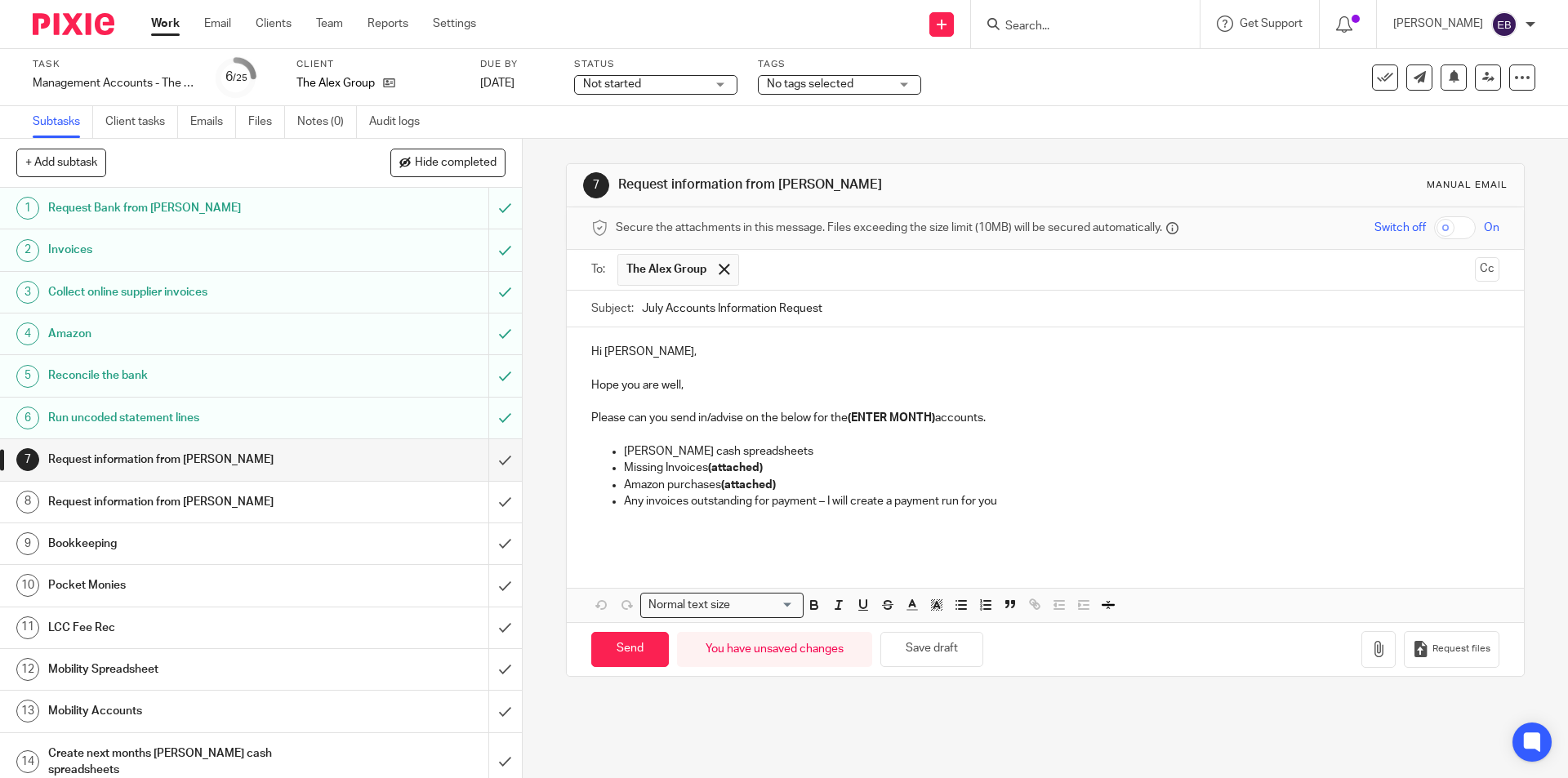
type input "July Accounts Information Request"
drag, startPoint x: 935, startPoint y: 422, endPoint x: 849, endPoint y: 417, distance: 86.1
click at [849, 417] on strong "(ENTER MONTH)" at bounding box center [891, 418] width 88 height 11
click at [1366, 645] on button "button" at bounding box center [1379, 649] width 34 height 37
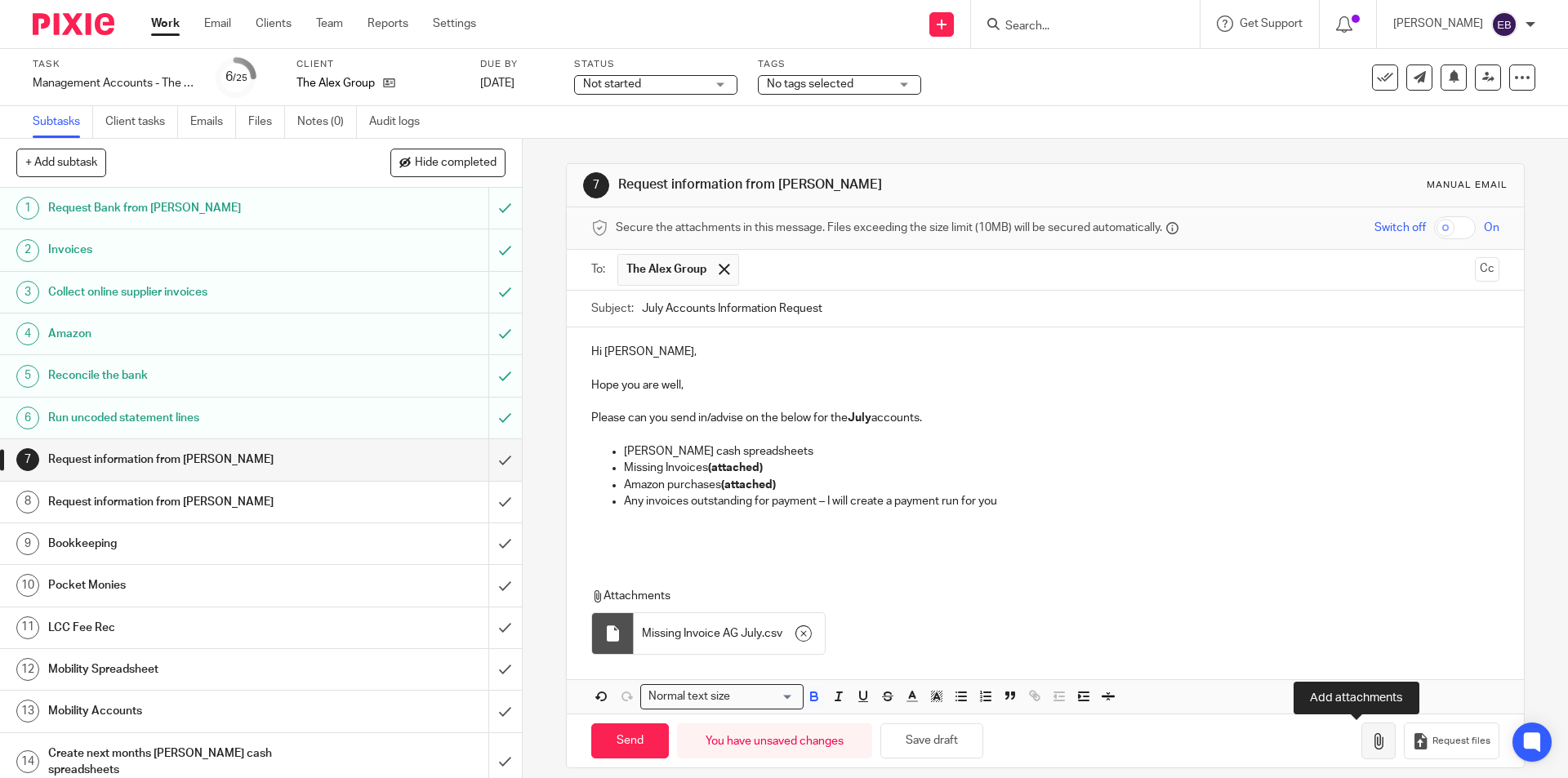
click at [1371, 740] on icon "button" at bounding box center [1379, 741] width 16 height 16
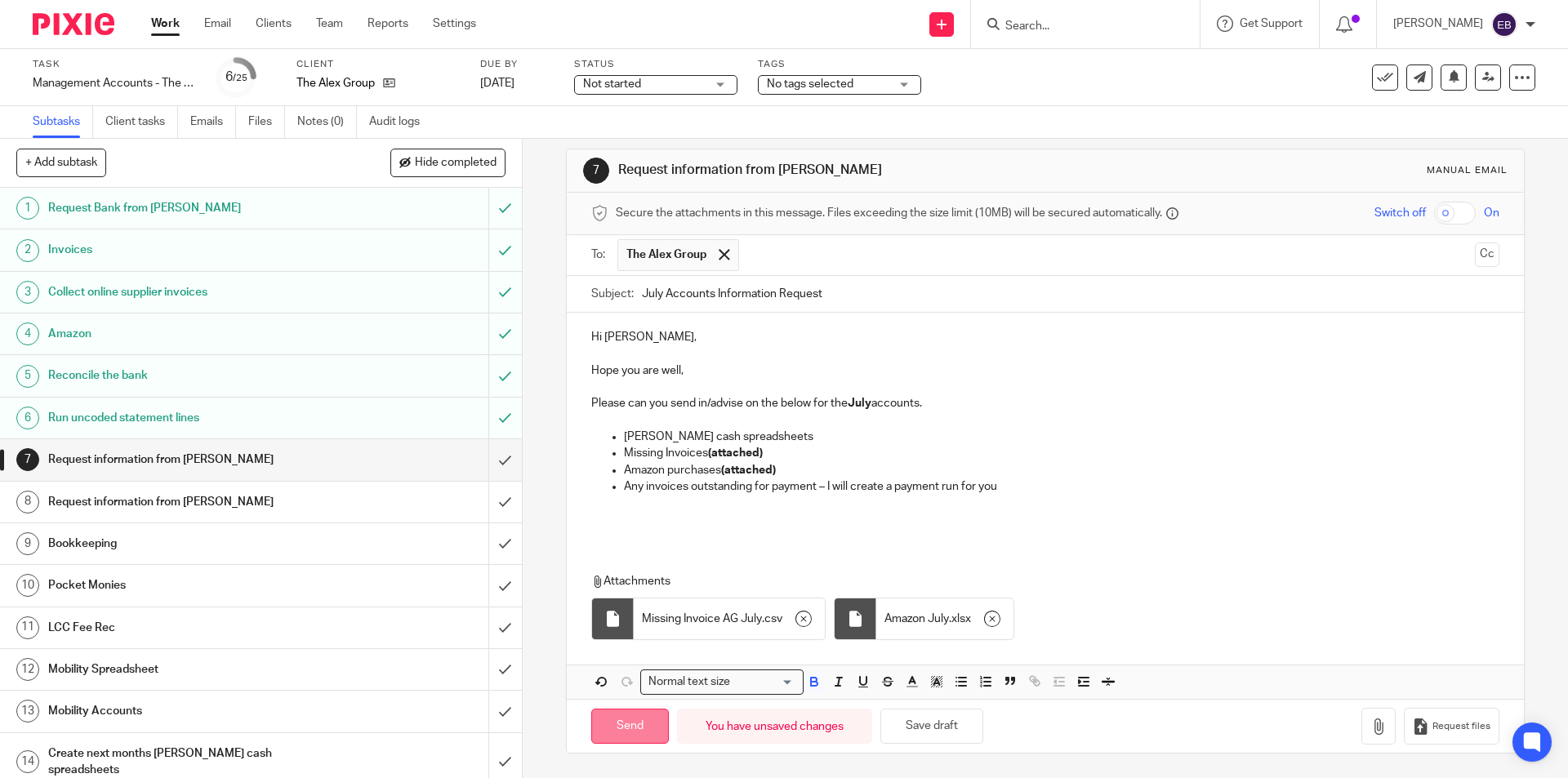
click at [642, 730] on input "Send" at bounding box center [629, 726] width 78 height 35
type input "Sent"
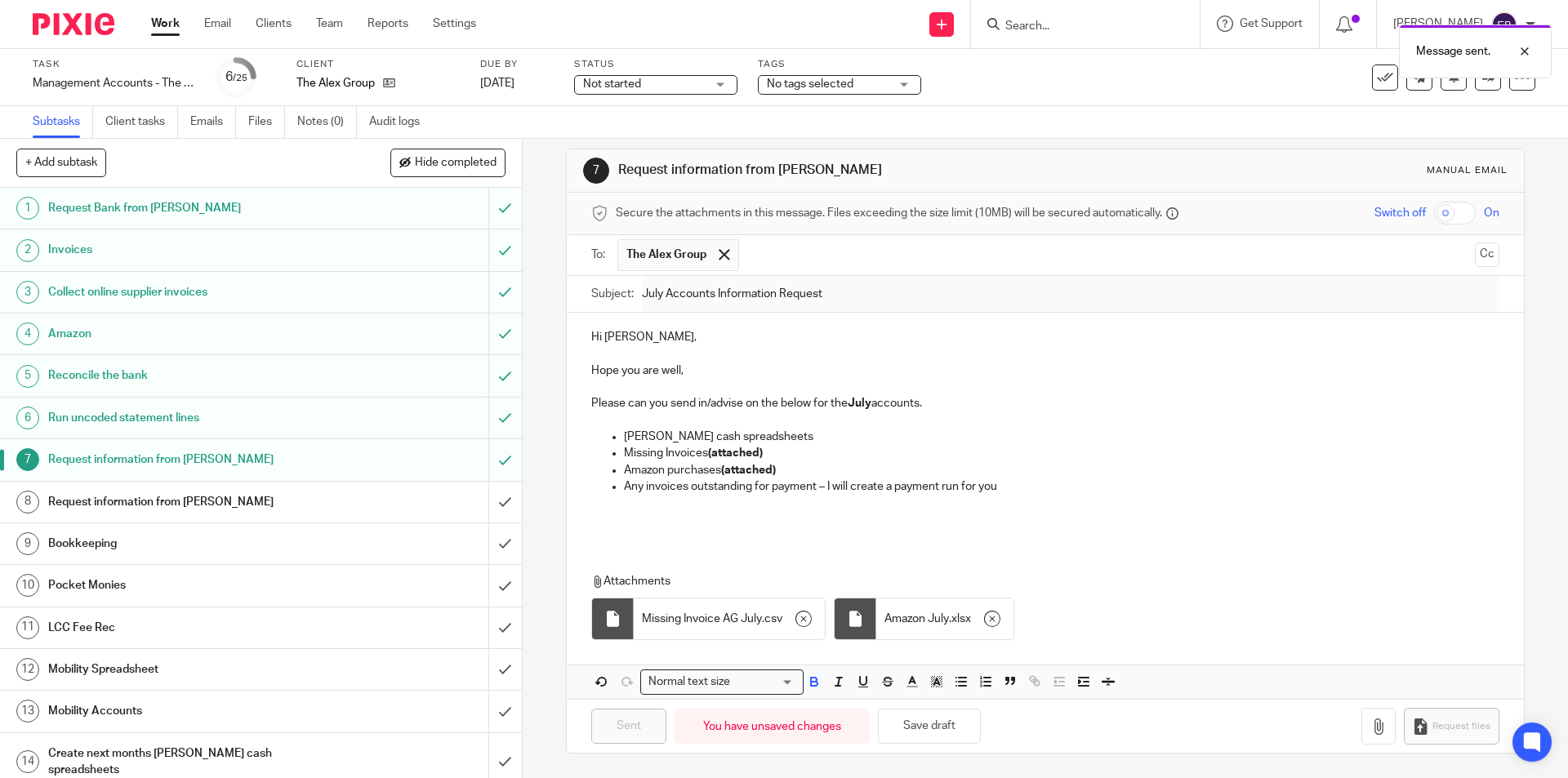
click at [264, 516] on link "8 Request information from Lisa" at bounding box center [244, 502] width 489 height 41
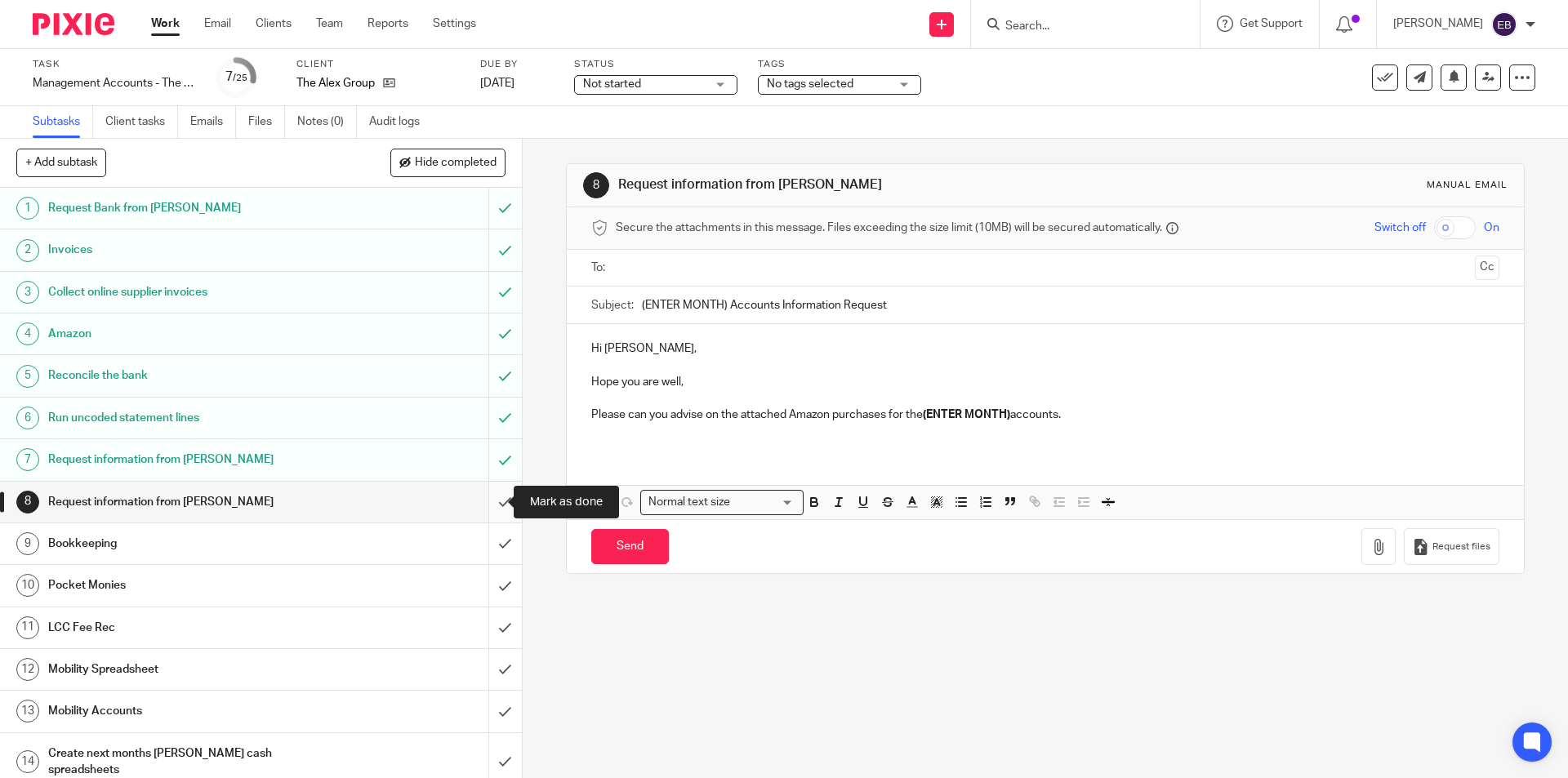
click at [483, 506] on input "submit" at bounding box center [261, 502] width 522 height 41
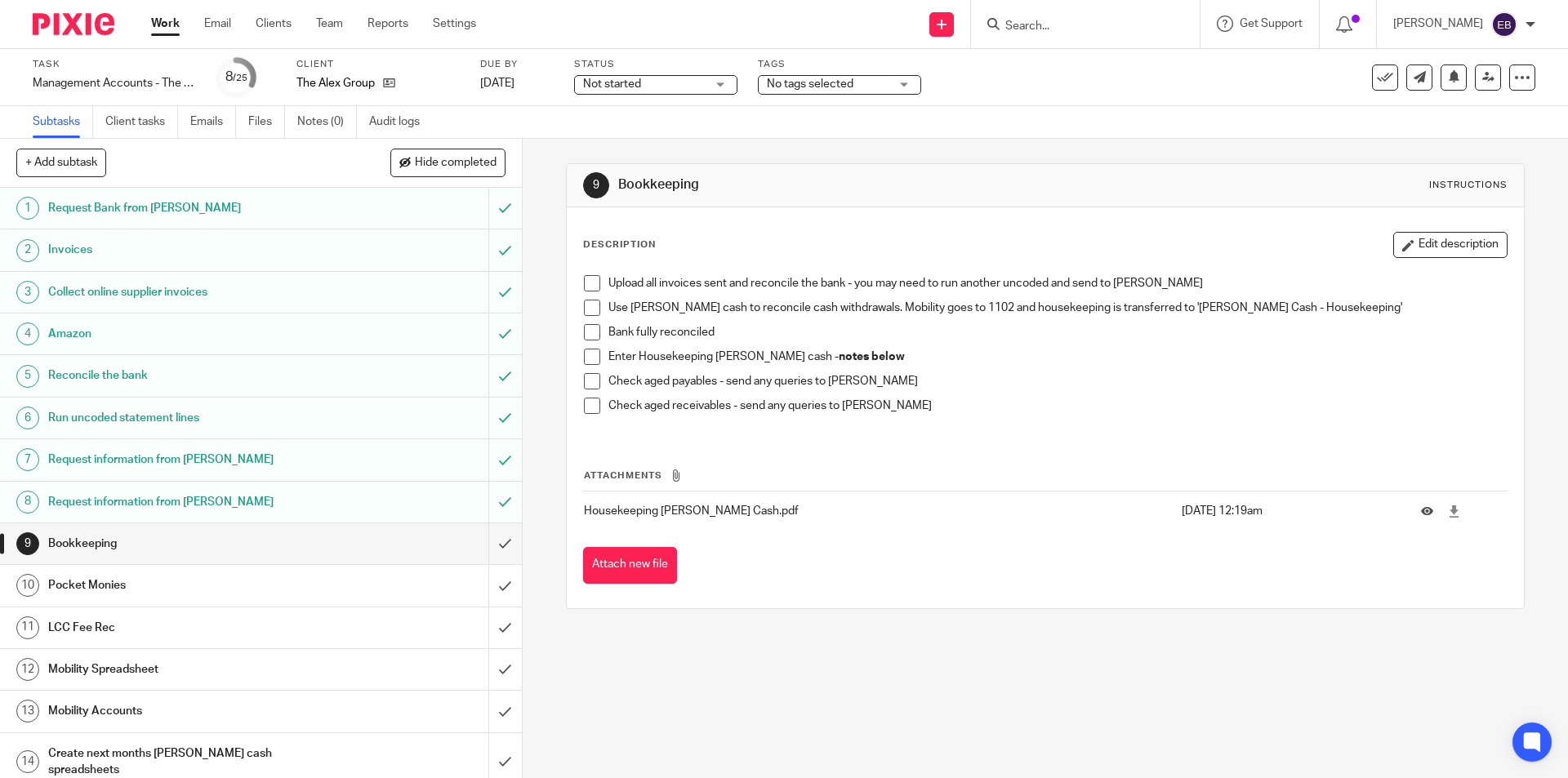
click at [112, 585] on h1 "Pocket Monies" at bounding box center [189, 586] width 282 height 25
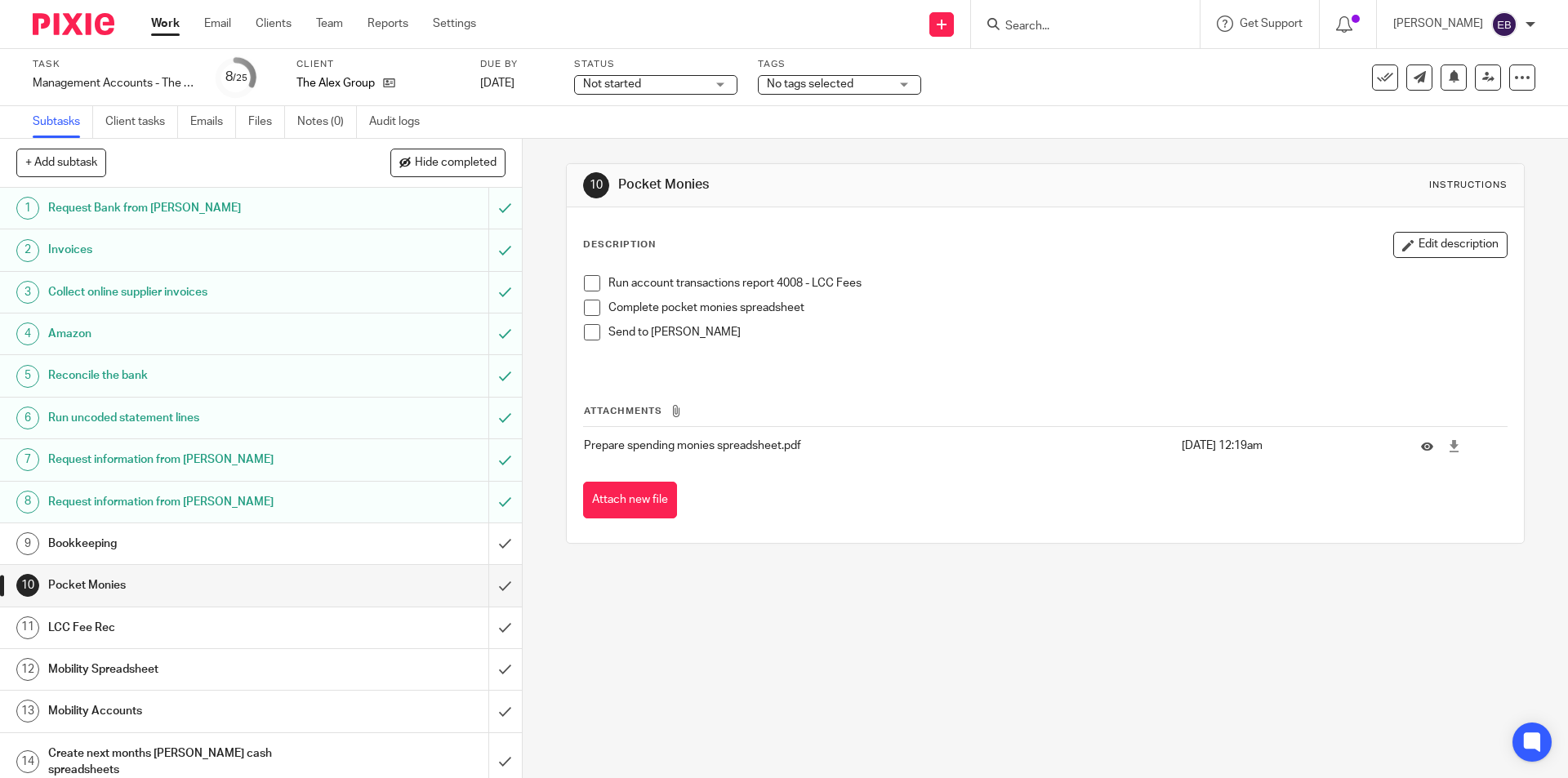
click at [587, 281] on span at bounding box center [593, 283] width 16 height 16
click at [588, 308] on span at bounding box center [593, 308] width 16 height 16
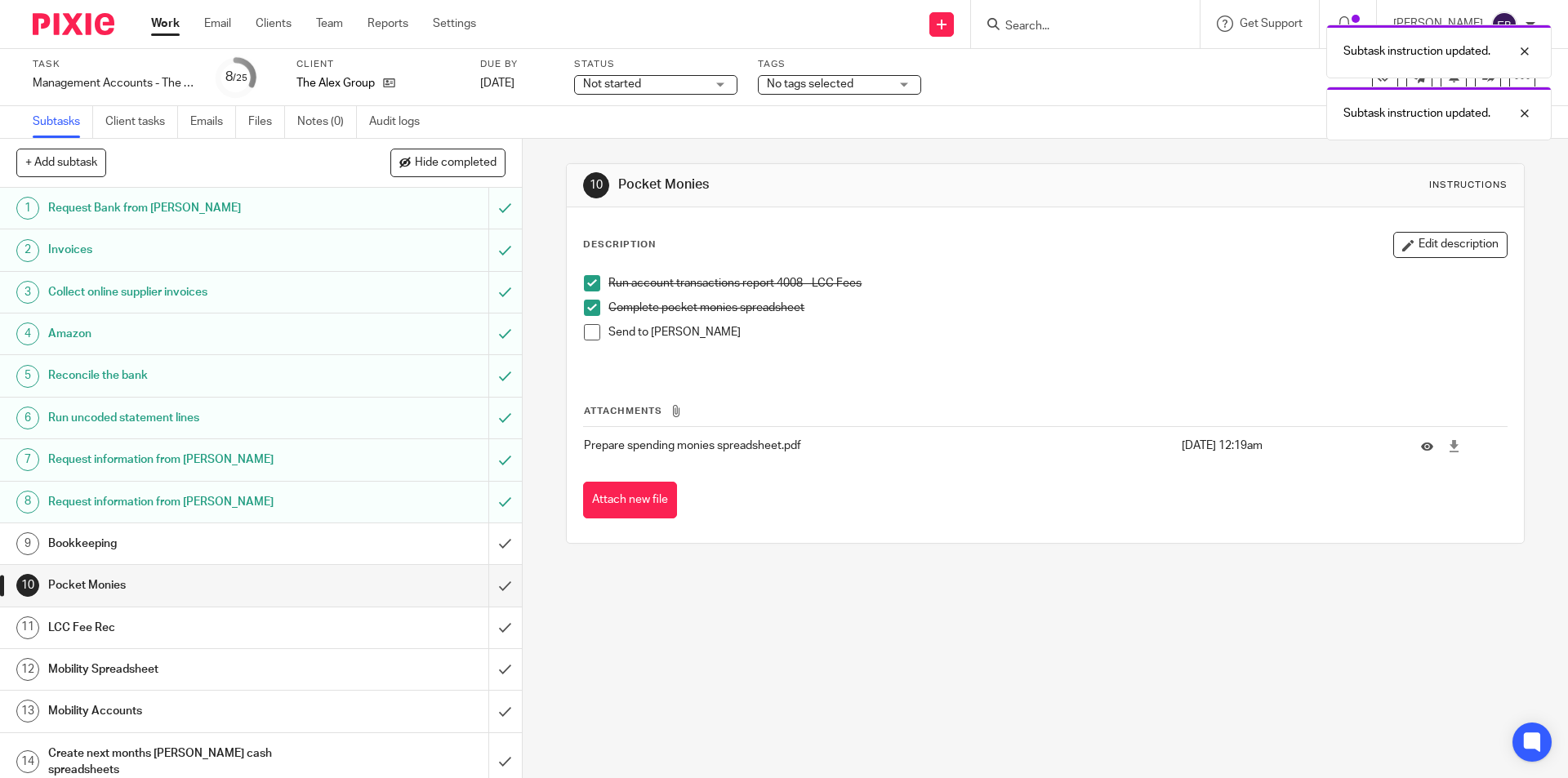
click at [588, 329] on span at bounding box center [593, 332] width 16 height 16
click at [490, 581] on input "submit" at bounding box center [261, 586] width 522 height 41
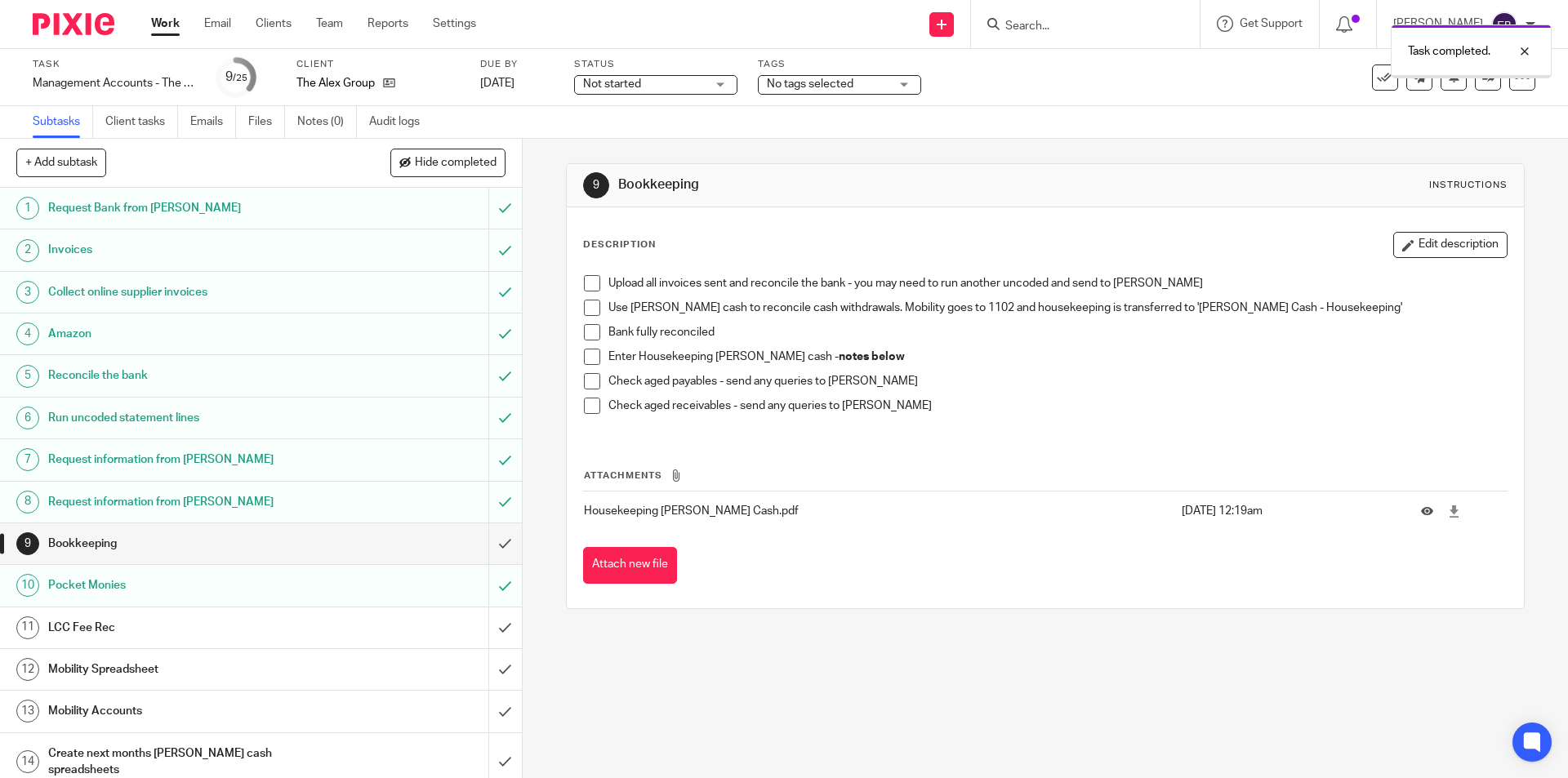
click at [173, 629] on h1 "LCC Fee Rec" at bounding box center [189, 627] width 282 height 25
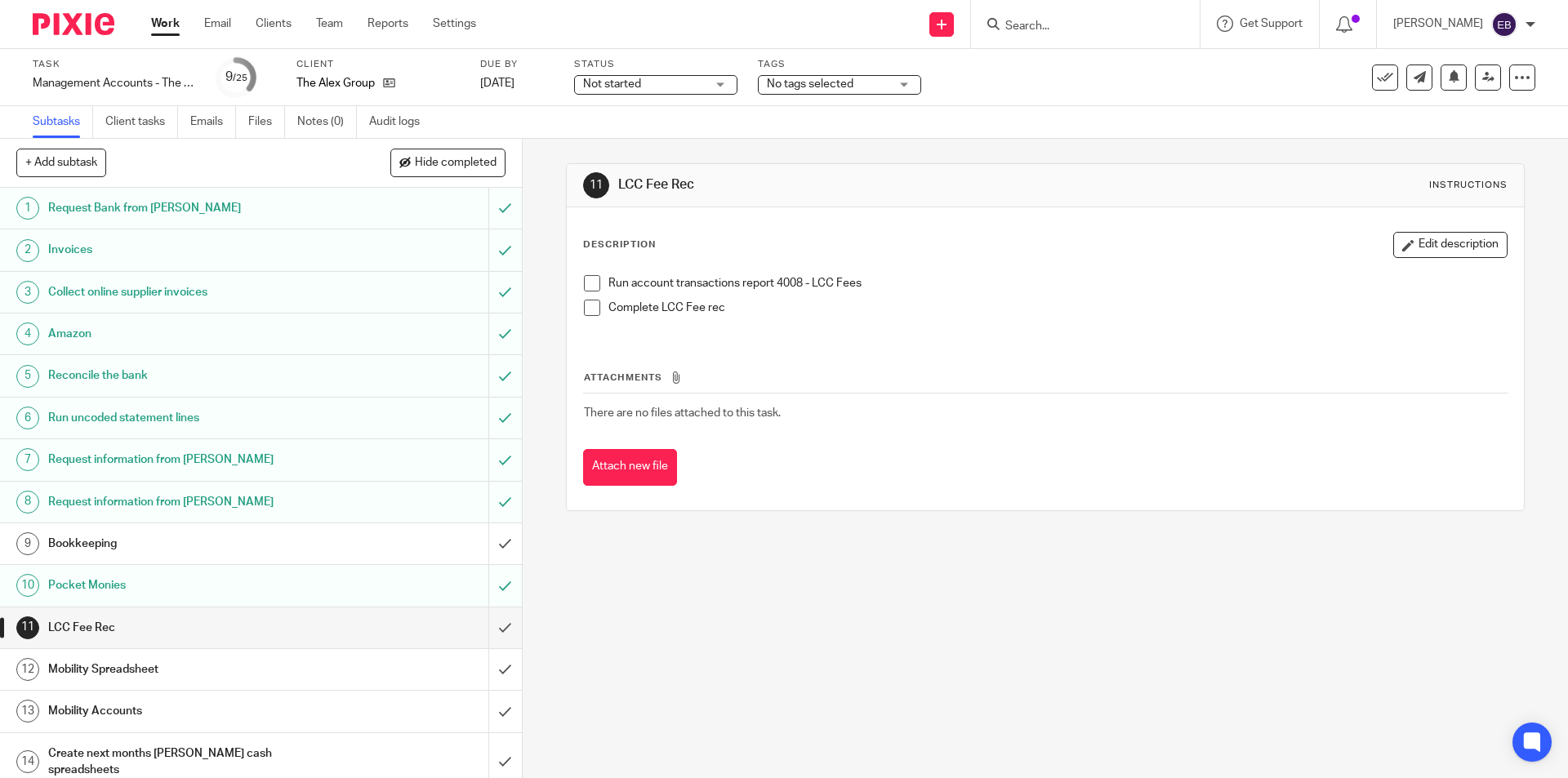
click at [588, 278] on span at bounding box center [593, 283] width 16 height 16
click at [584, 303] on span at bounding box center [593, 308] width 16 height 16
click at [484, 627] on input "submit" at bounding box center [261, 627] width 522 height 41
